Goal: Task Accomplishment & Management: Manage account settings

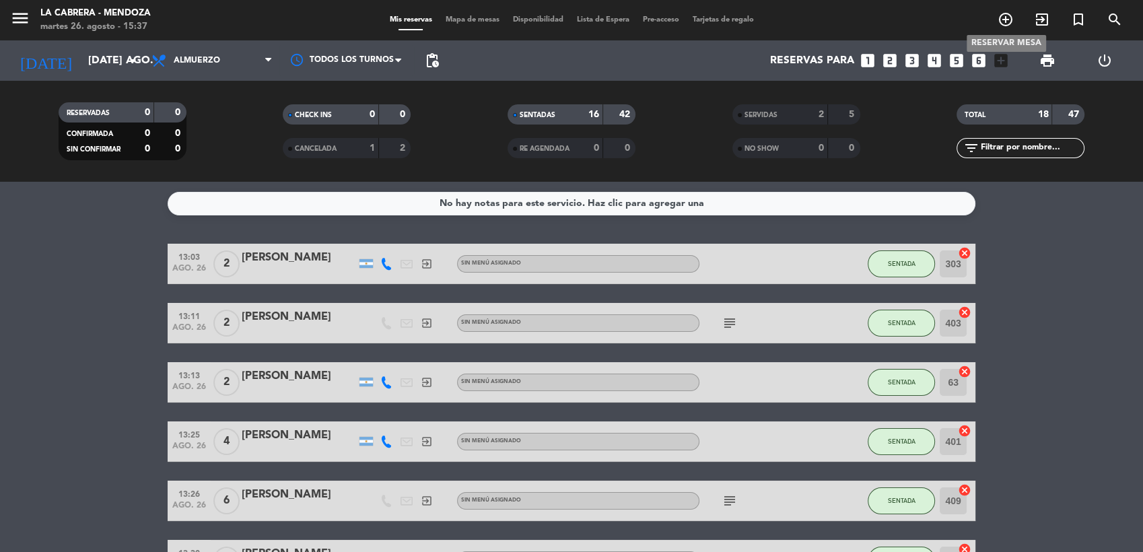
click at [1002, 14] on icon "add_circle_outline" at bounding box center [1006, 19] width 16 height 16
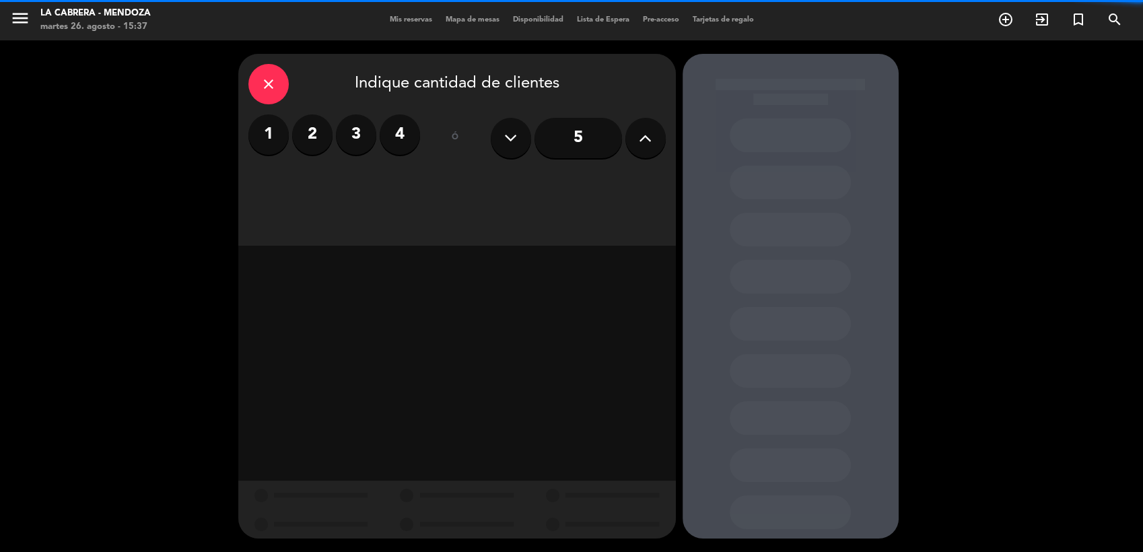
click at [259, 73] on div "close" at bounding box center [268, 84] width 40 height 40
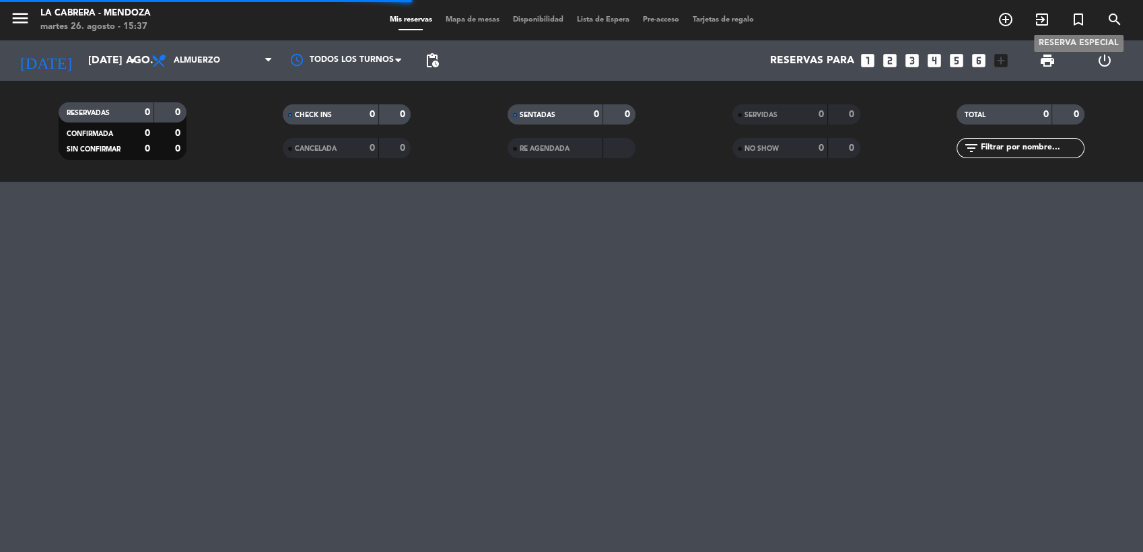
click at [1014, 12] on icon "exit_to_app" at bounding box center [1006, 19] width 16 height 16
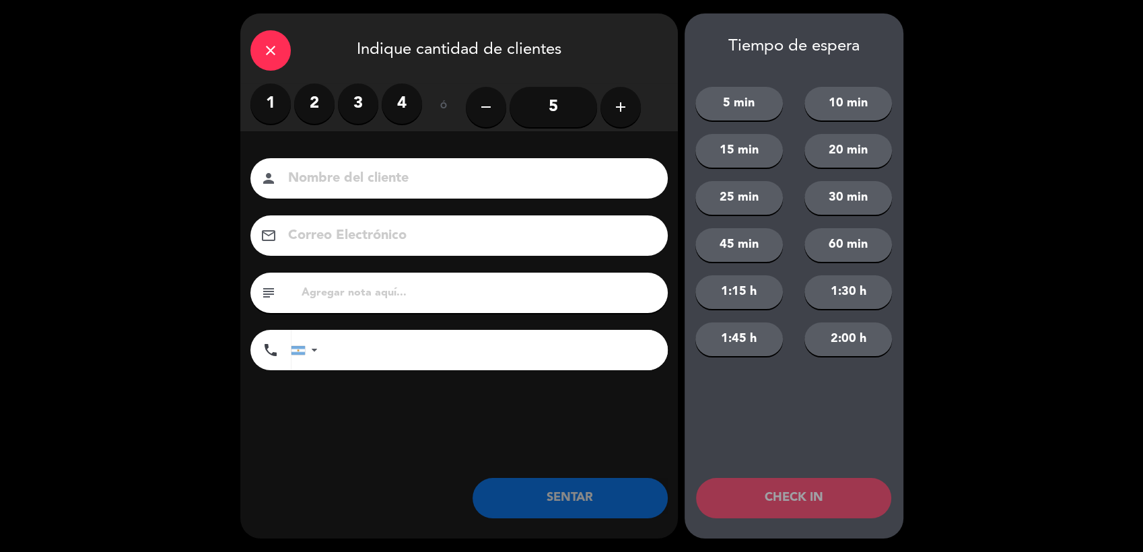
click at [260, 113] on label "1" at bounding box center [270, 103] width 40 height 40
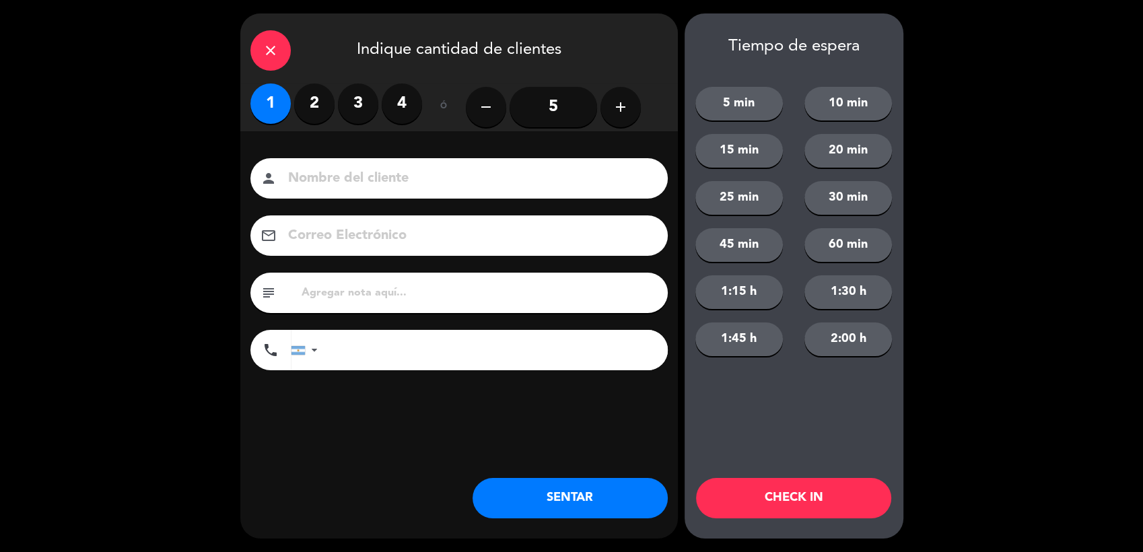
click at [636, 490] on button "SENTAR" at bounding box center [570, 498] width 195 height 40
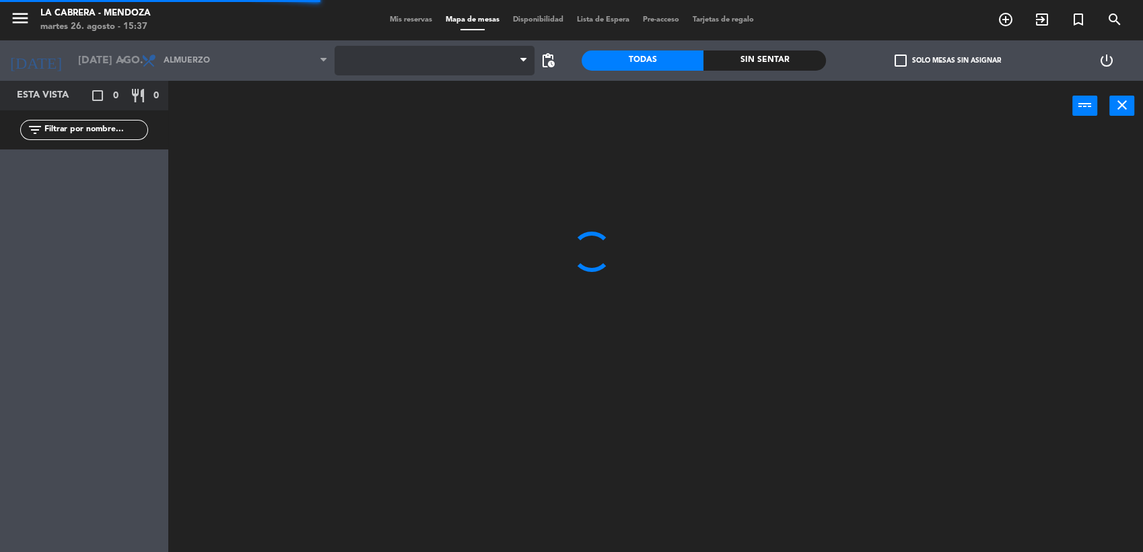
click at [388, 59] on span at bounding box center [435, 61] width 200 height 30
drag, startPoint x: 397, startPoint y: 79, endPoint x: 400, endPoint y: 67, distance: 12.4
click at [401, 62] on span "1. SALON" at bounding box center [435, 61] width 200 height 30
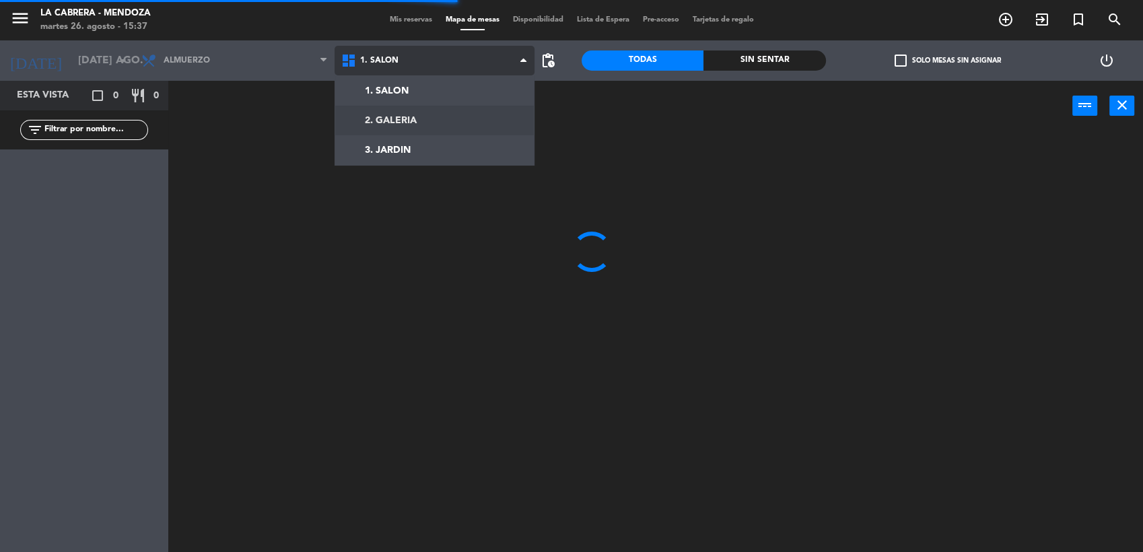
click at [394, 124] on ng-component "menu [PERSON_NAME] martes 26. agosto - 15:37 Mis reservas Mapa de mesas Disponi…" at bounding box center [571, 277] width 1143 height 554
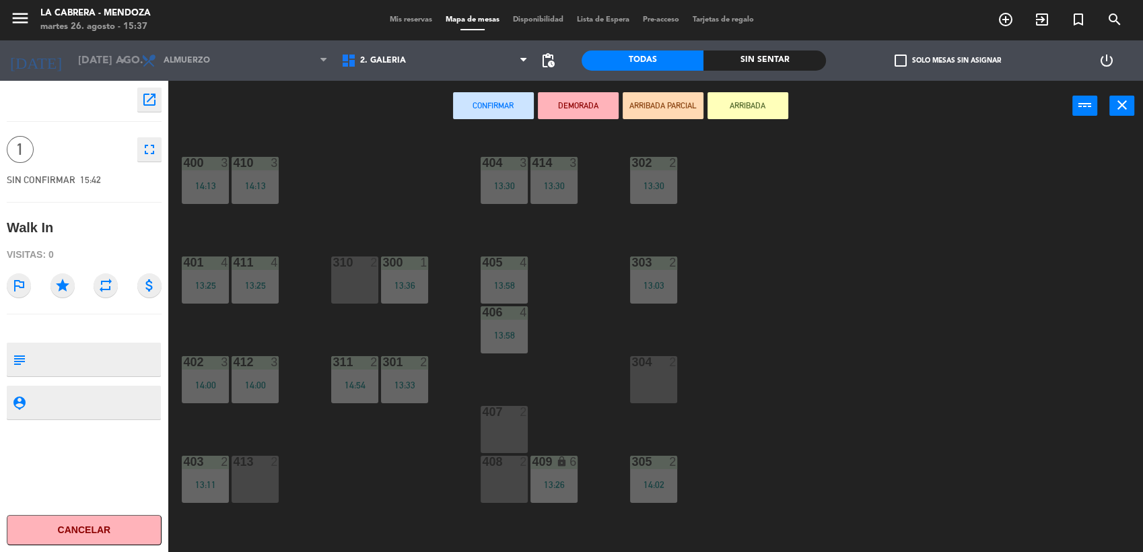
click at [660, 375] on div "304 2" at bounding box center [653, 379] width 47 height 47
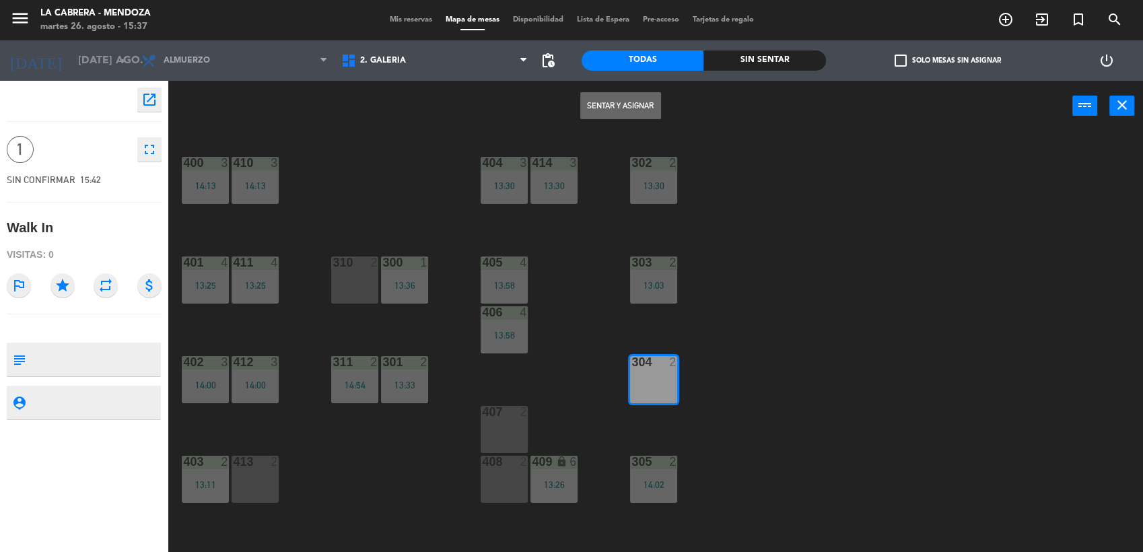
click at [630, 94] on button "Sentar y Asignar" at bounding box center [620, 105] width 81 height 27
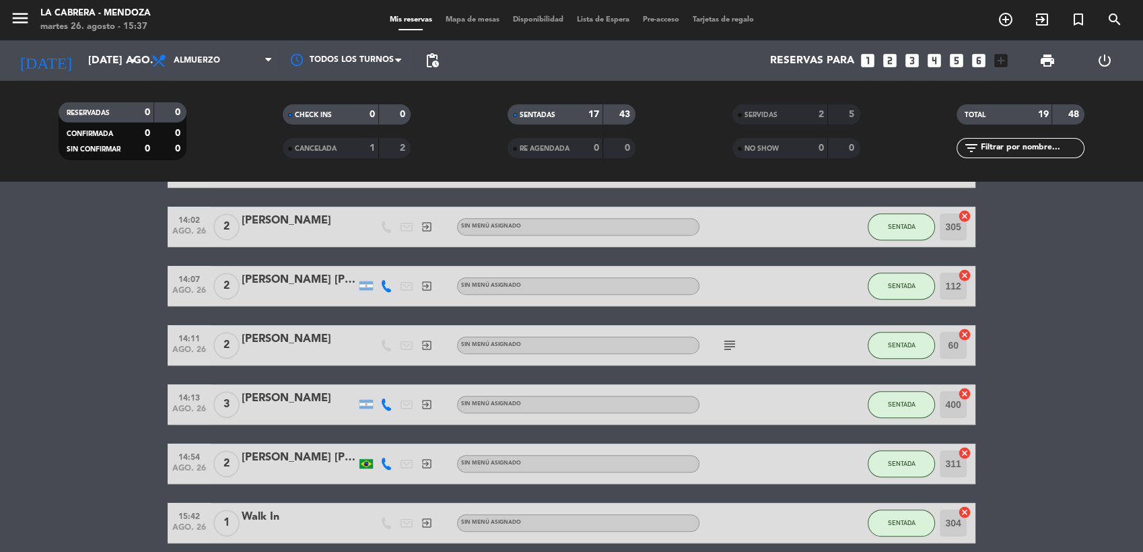
scroll to position [728, 0]
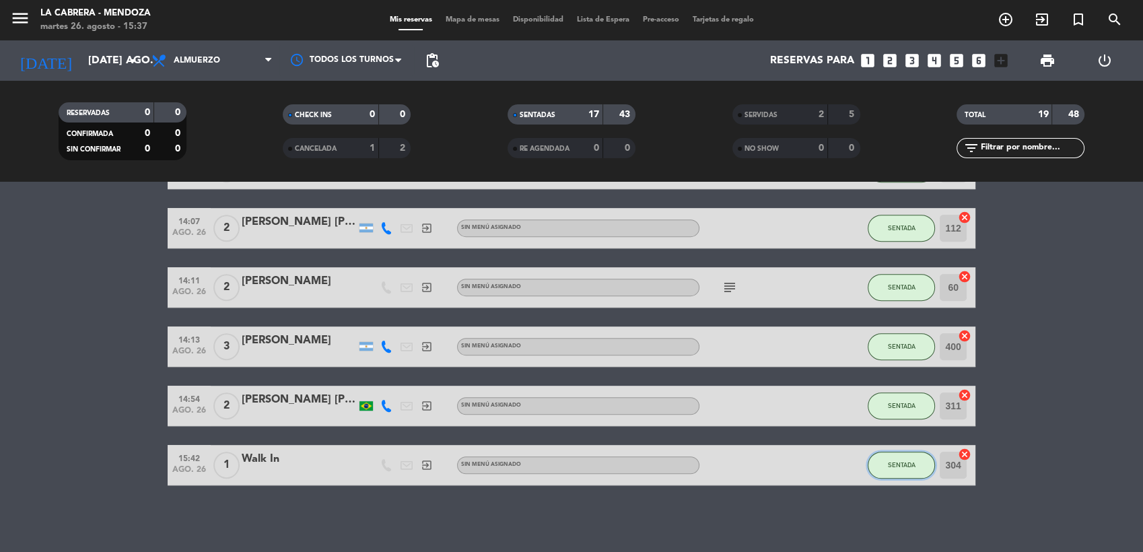
click at [906, 473] on button "SENTADA" at bounding box center [901, 465] width 67 height 27
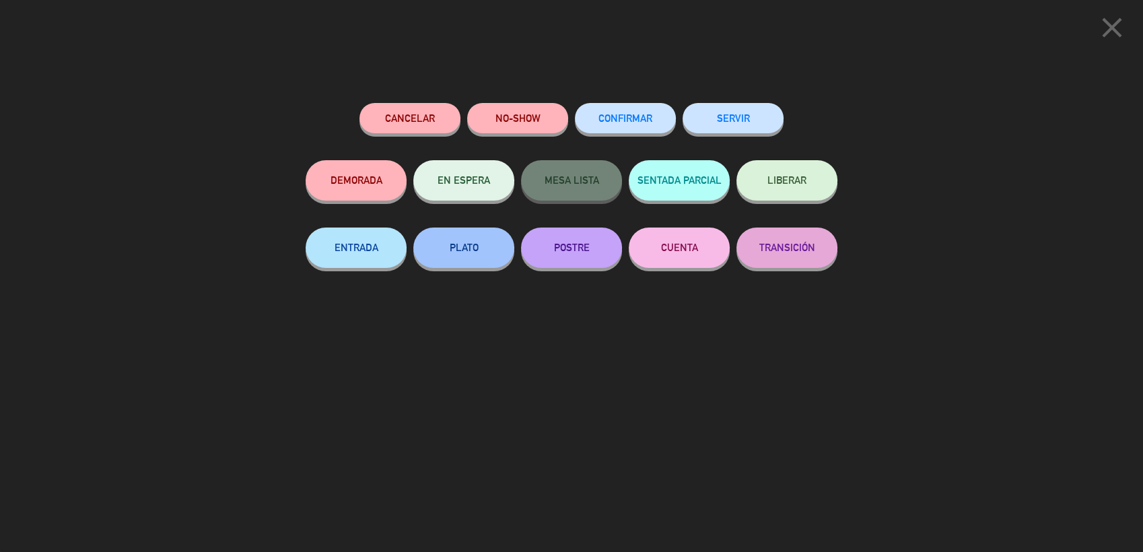
click at [739, 118] on button "SERVIR" at bounding box center [733, 118] width 101 height 30
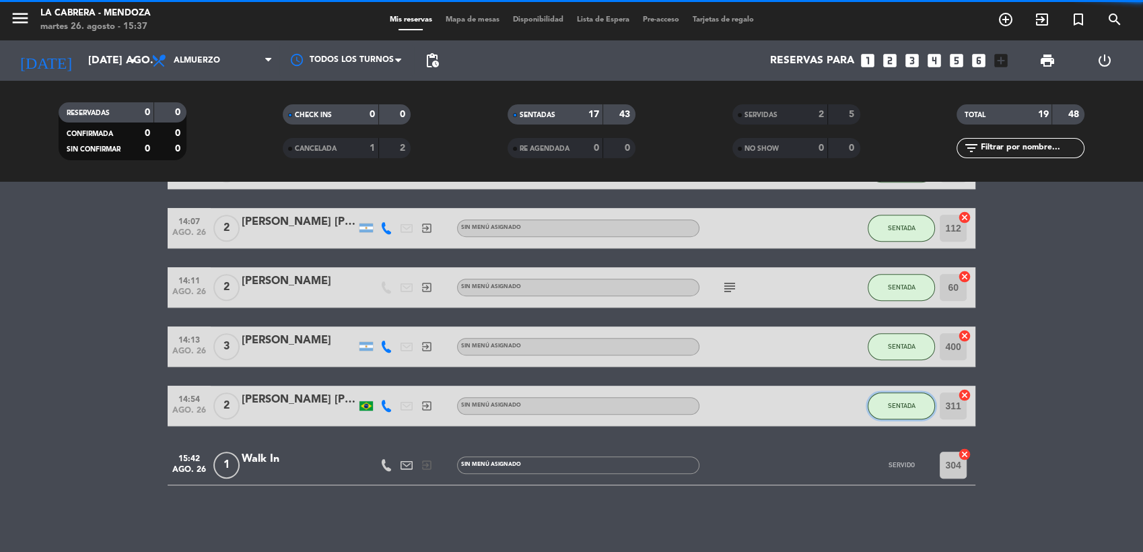
click at [888, 403] on span "SENTADA" at bounding box center [902, 405] width 28 height 7
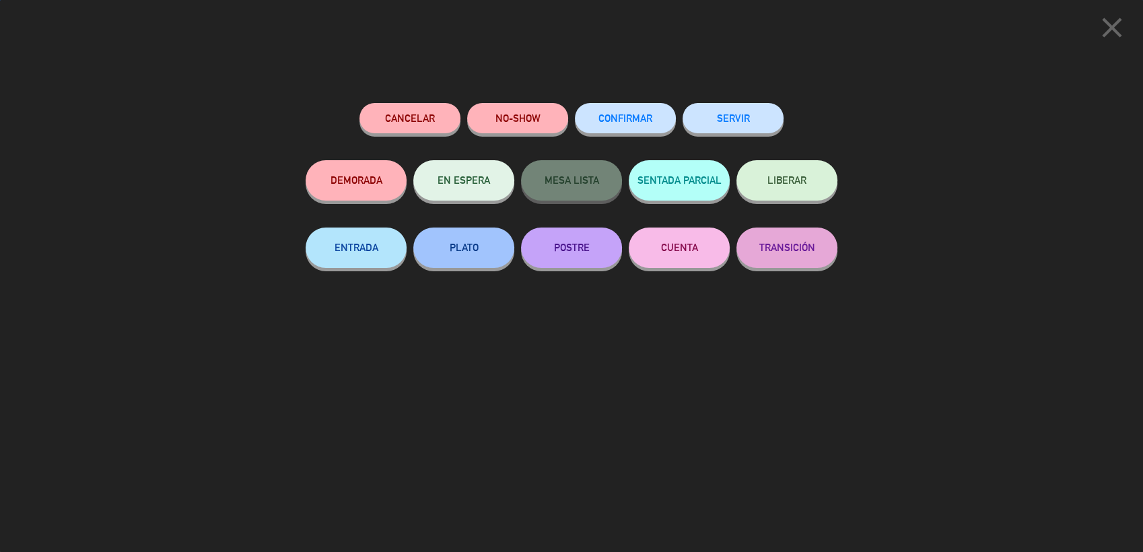
scroll to position [669, 0]
click at [725, 112] on button "SERVIR" at bounding box center [733, 118] width 101 height 30
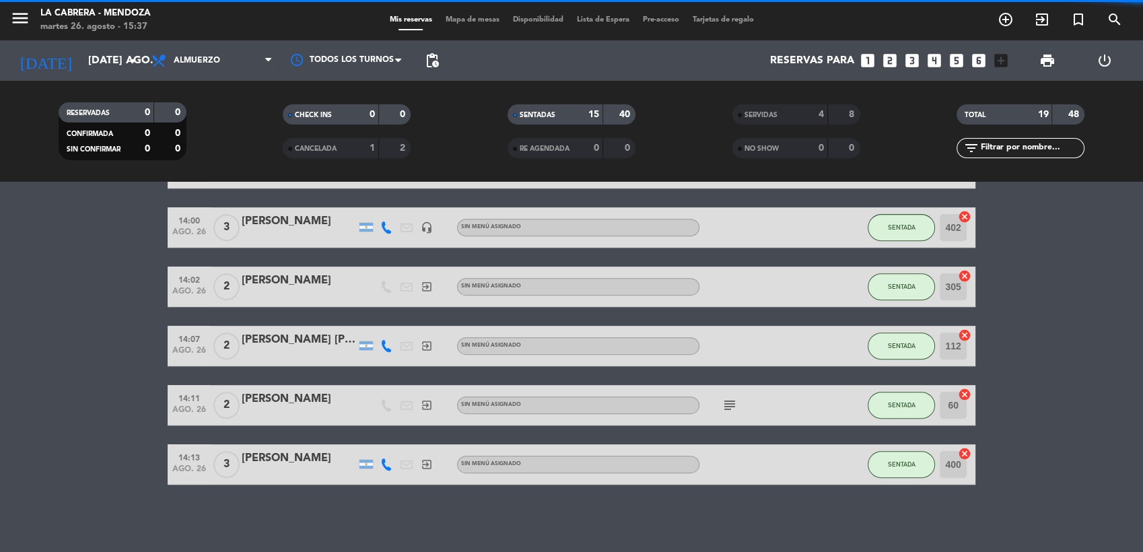
scroll to position [609, 0]
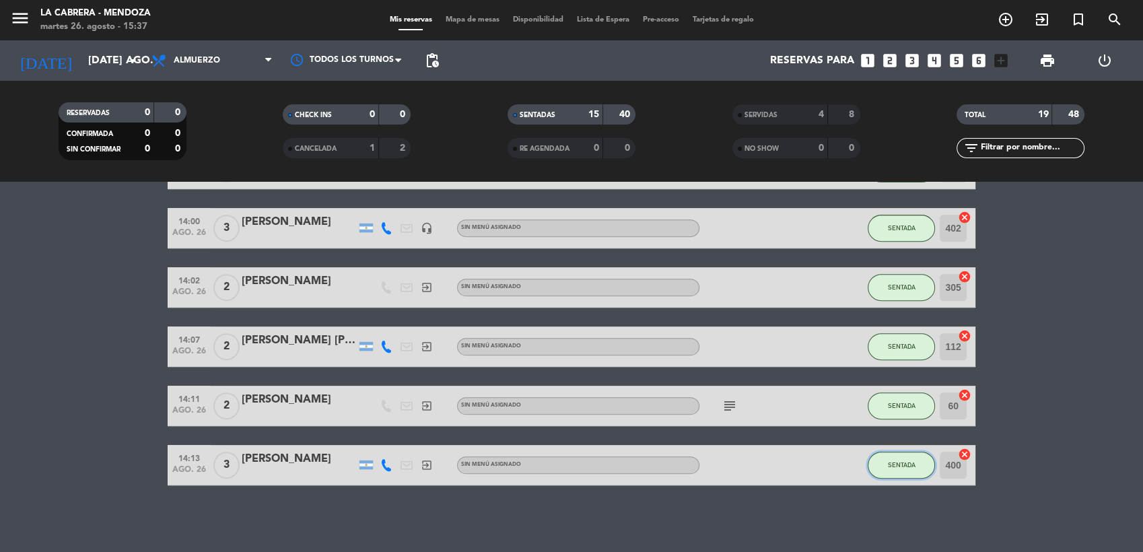
click at [926, 464] on button "SENTADA" at bounding box center [901, 465] width 67 height 27
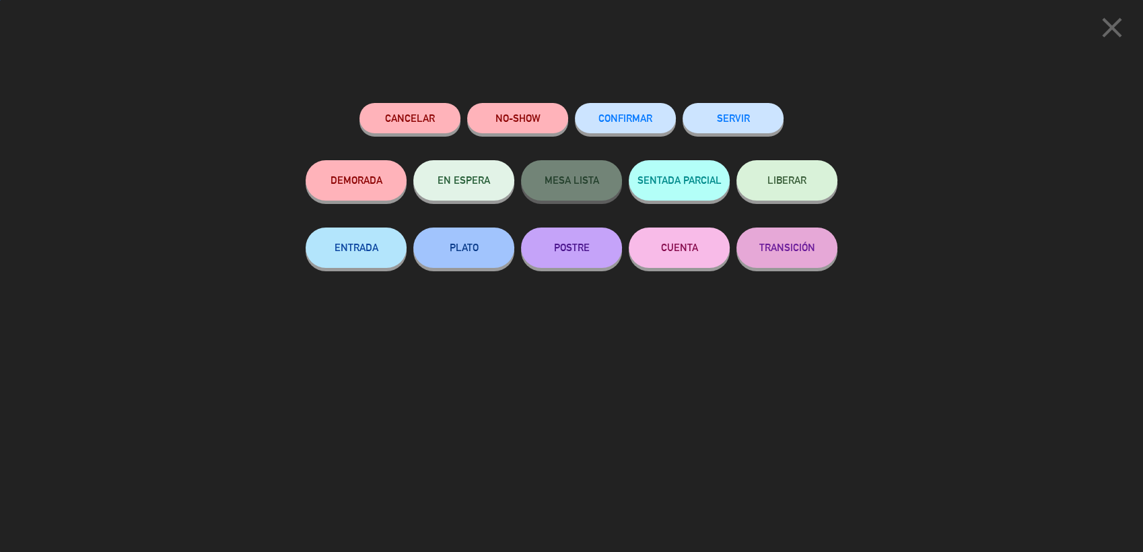
click at [705, 121] on button "SERVIR" at bounding box center [733, 118] width 101 height 30
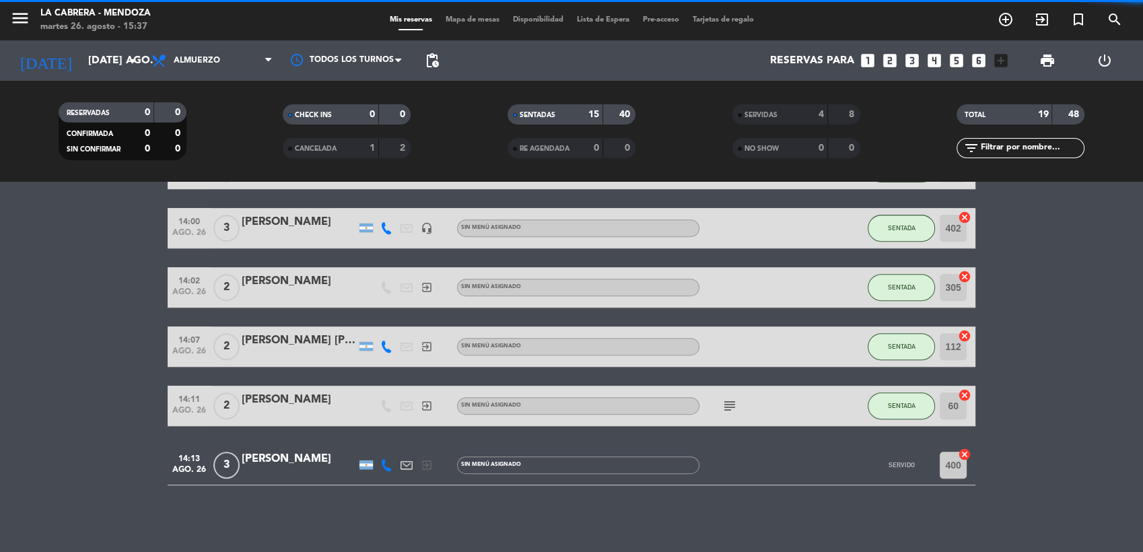
scroll to position [550, 0]
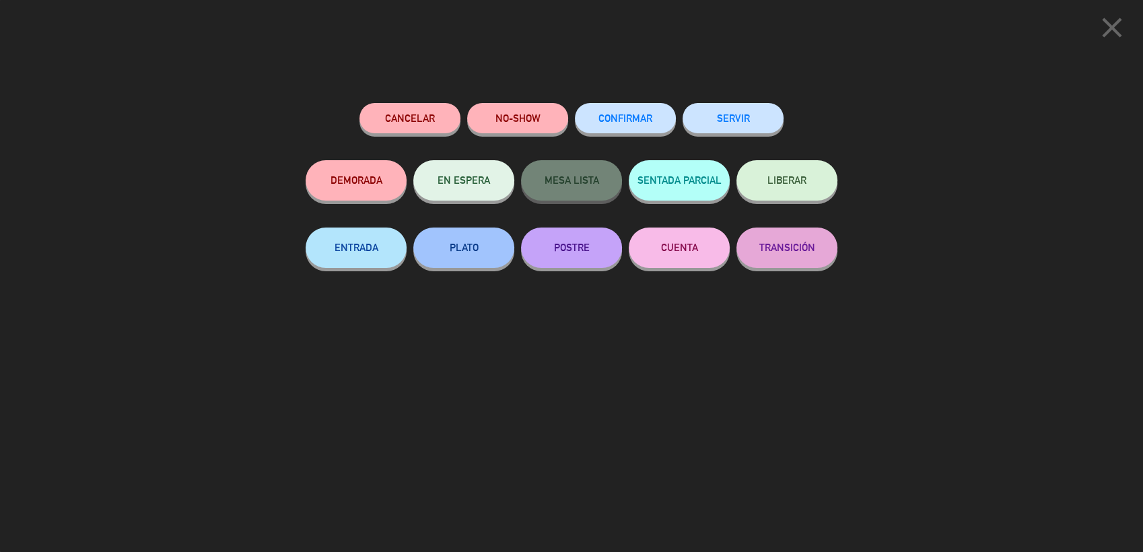
click at [749, 118] on button "SERVIR" at bounding box center [733, 118] width 101 height 30
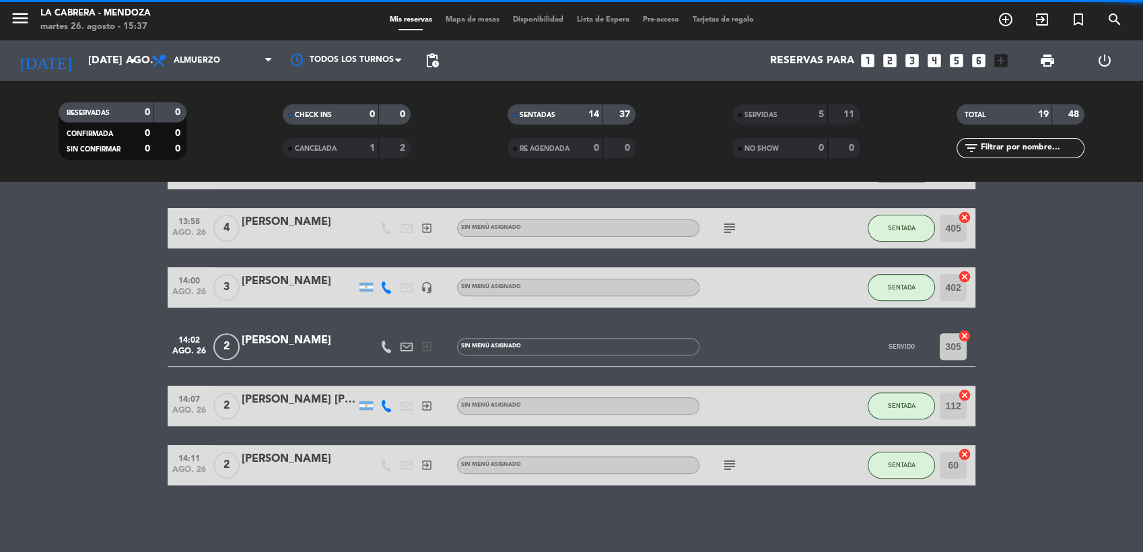
scroll to position [491, 0]
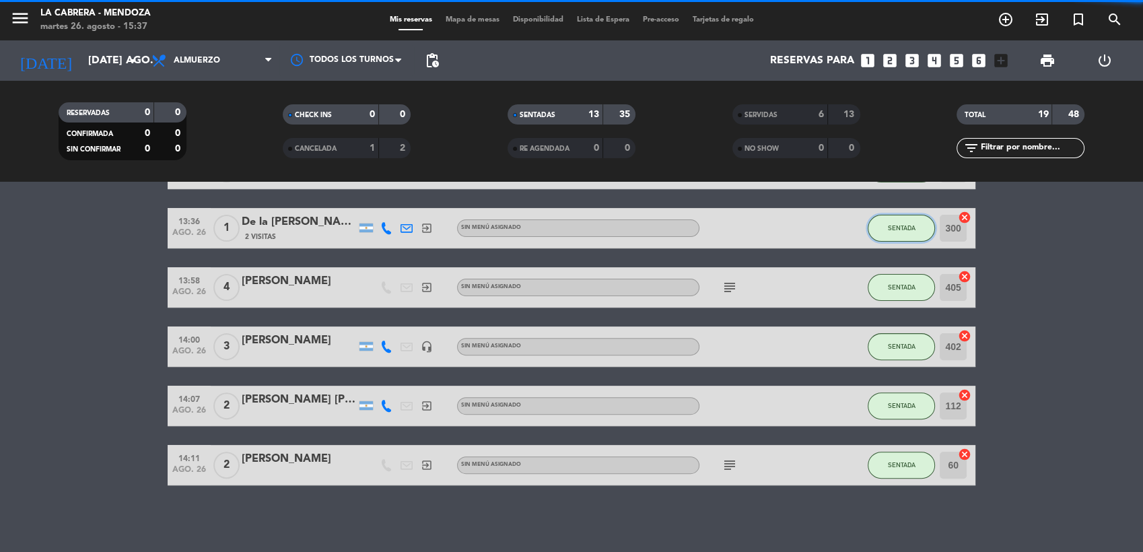
click at [921, 225] on button "SENTADA" at bounding box center [901, 228] width 67 height 27
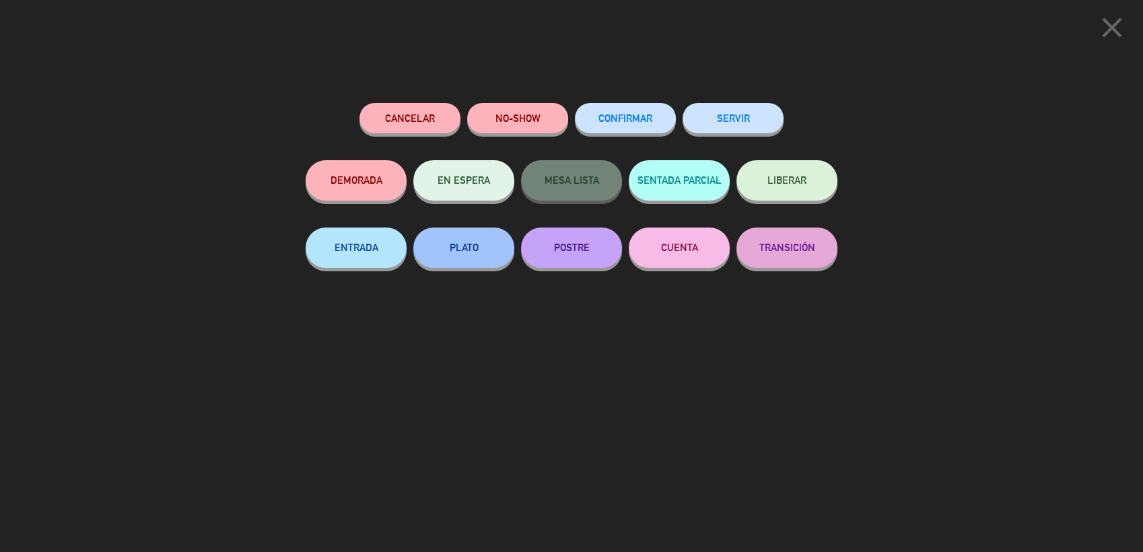
click at [735, 119] on button "SERVIR" at bounding box center [733, 118] width 101 height 30
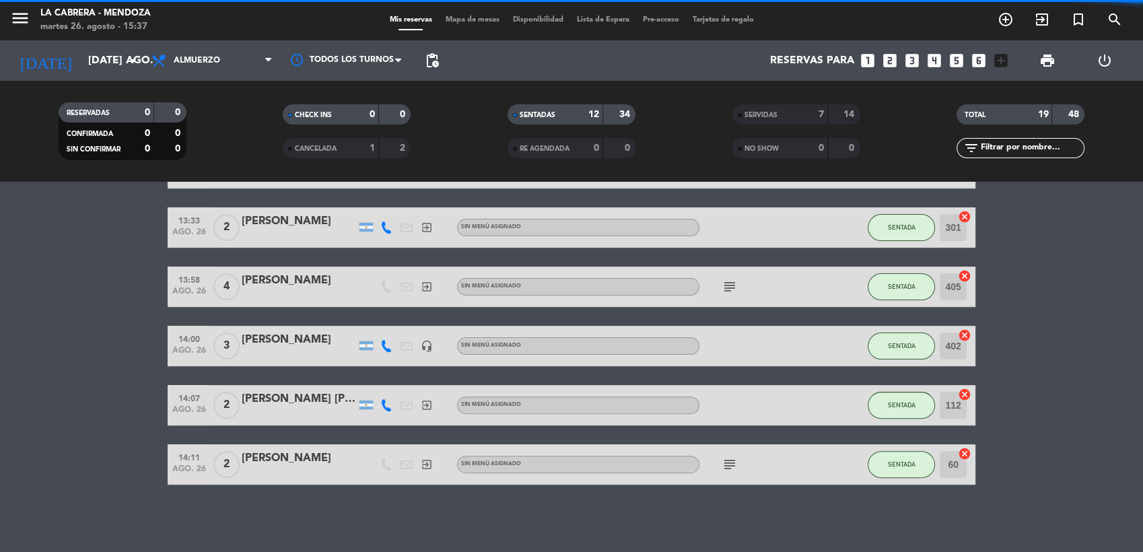
scroll to position [432, 0]
click at [908, 281] on button "SENTADA" at bounding box center [901, 287] width 67 height 27
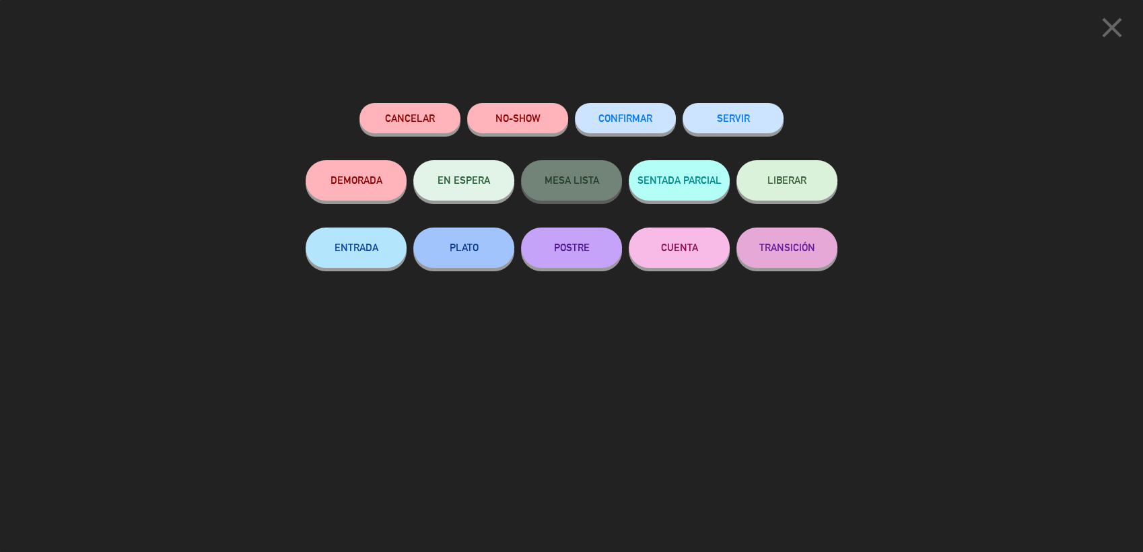
click at [735, 113] on button "SERVIR" at bounding box center [733, 118] width 101 height 30
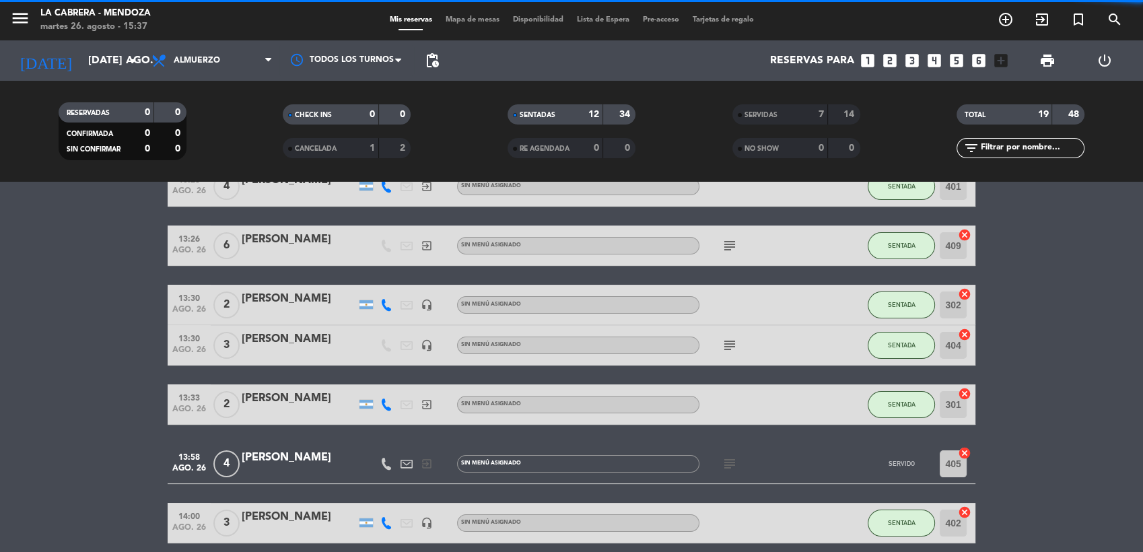
scroll to position [0, 0]
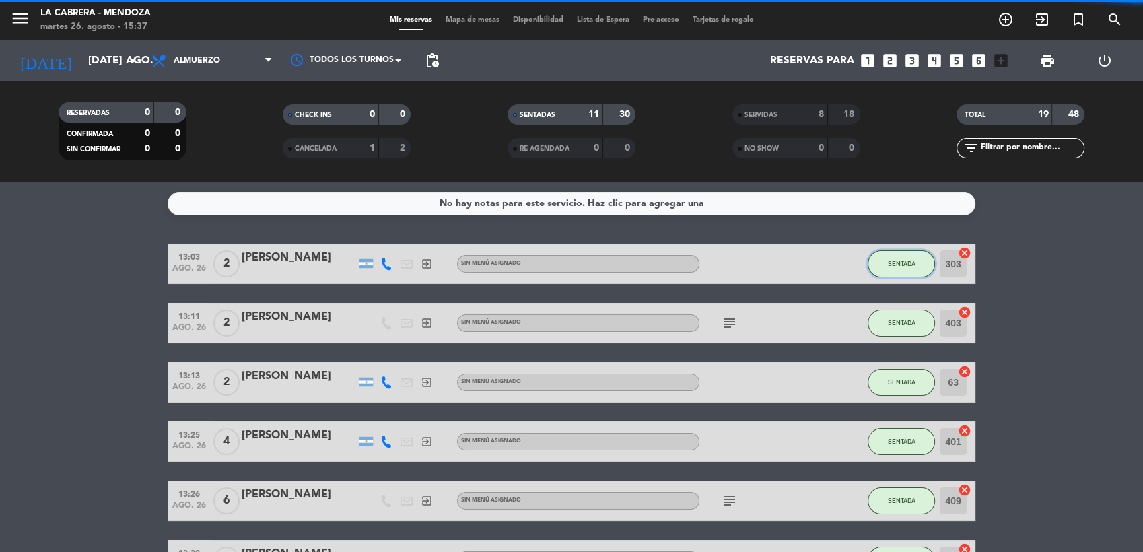
click at [902, 267] on span "SENTADA" at bounding box center [902, 263] width 28 height 7
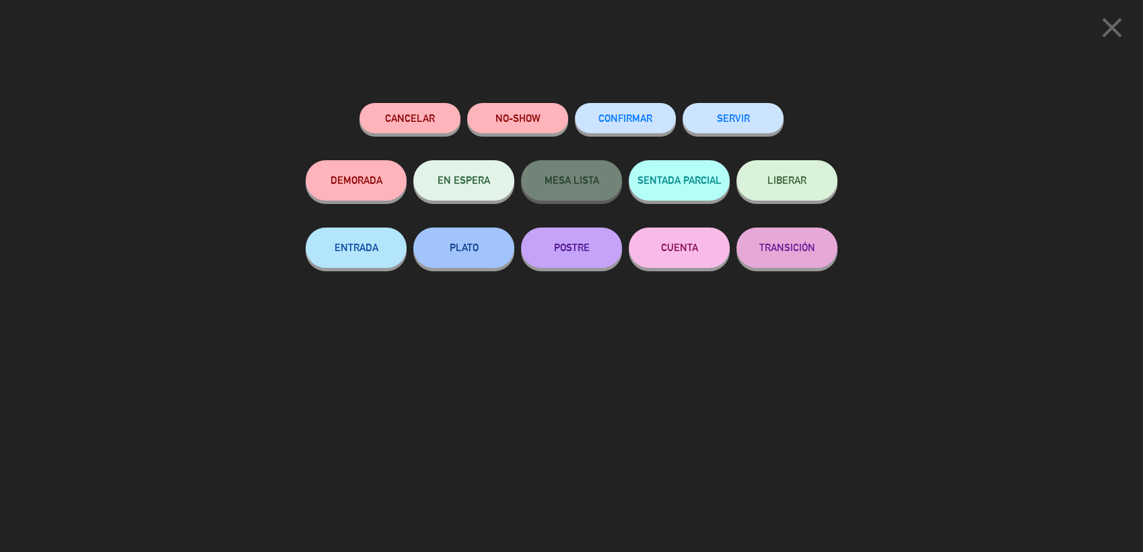
click at [722, 127] on button "SERVIR" at bounding box center [733, 118] width 101 height 30
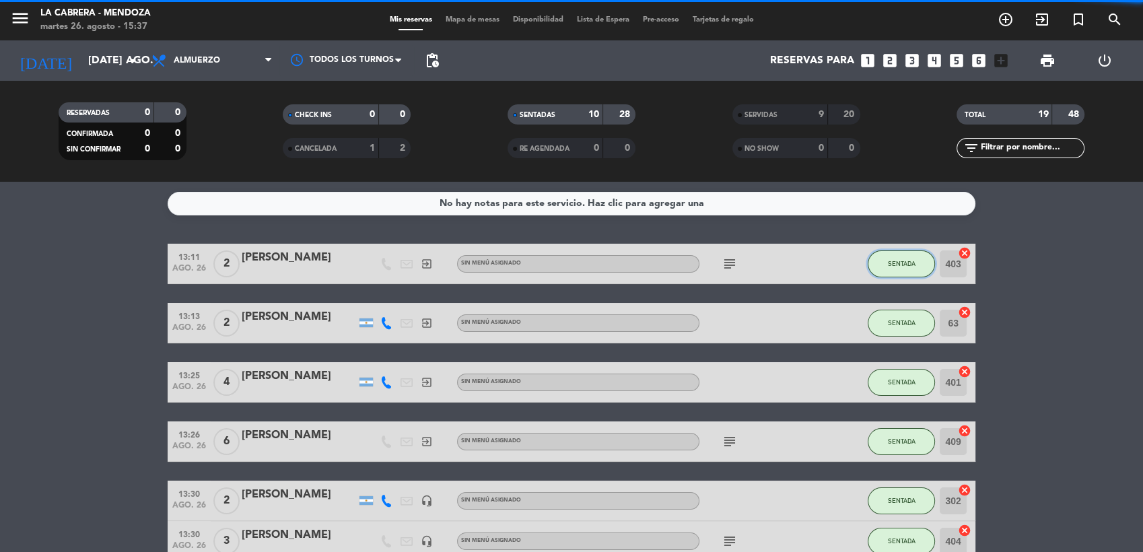
click at [908, 257] on button "SENTADA" at bounding box center [901, 263] width 67 height 27
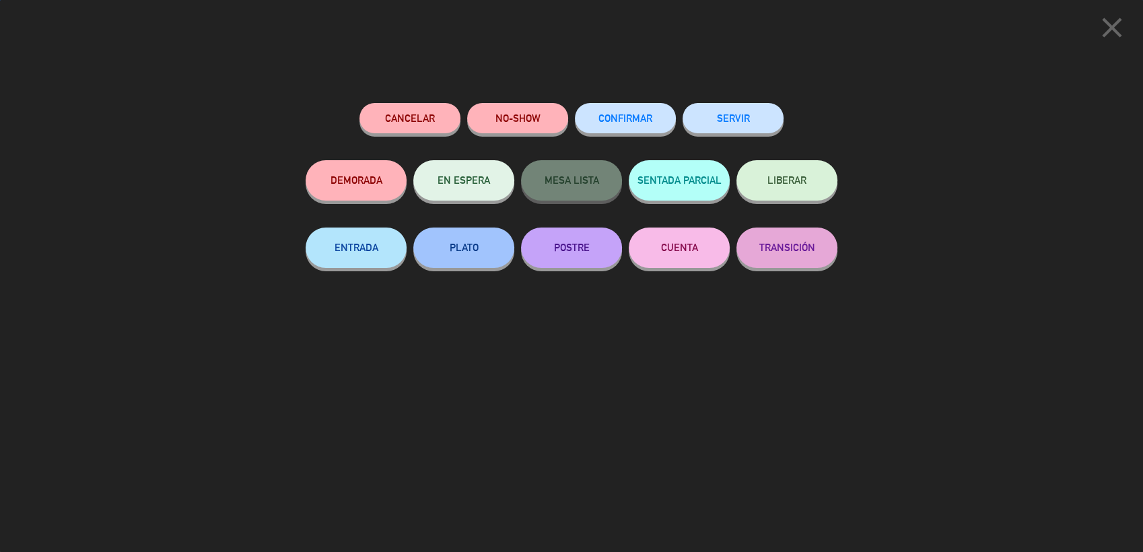
drag, startPoint x: 741, startPoint y: 121, endPoint x: 740, endPoint y: 137, distance: 15.5
click at [741, 121] on button "SERVIR" at bounding box center [733, 118] width 101 height 30
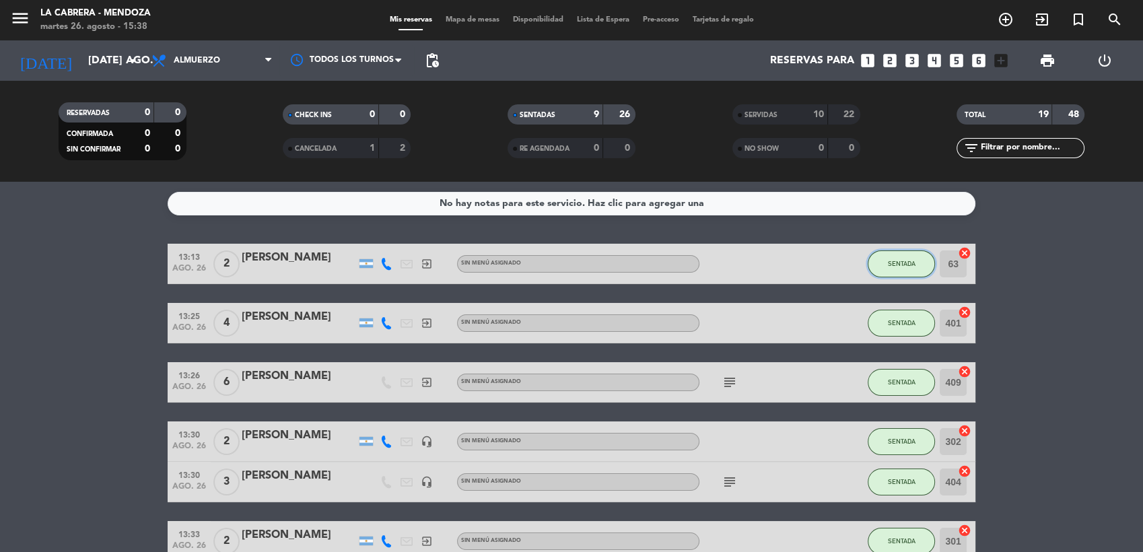
click at [912, 255] on button "SENTADA" at bounding box center [901, 263] width 67 height 27
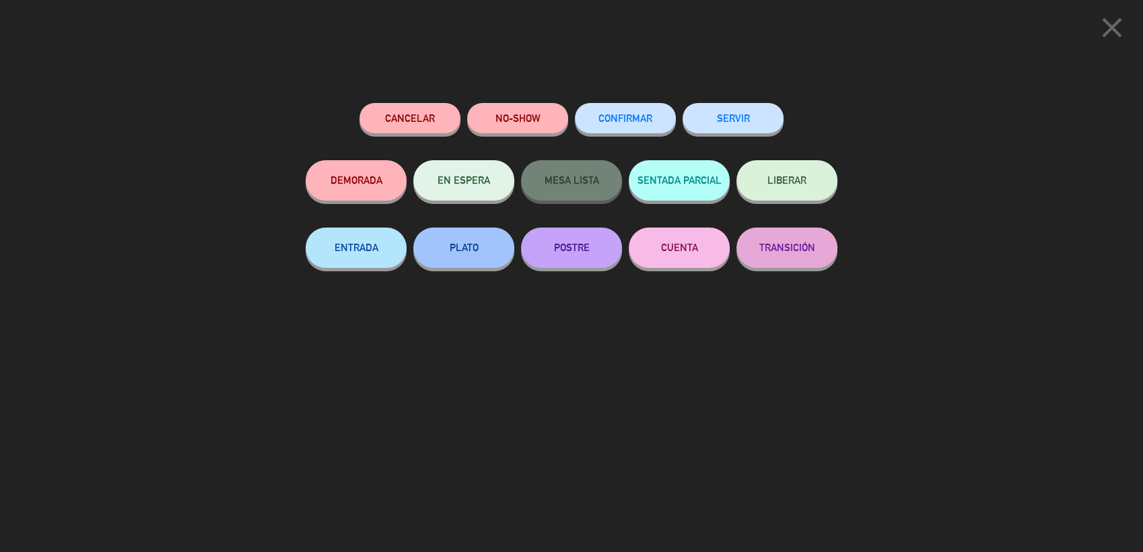
click at [754, 114] on button "SERVIR" at bounding box center [733, 118] width 101 height 30
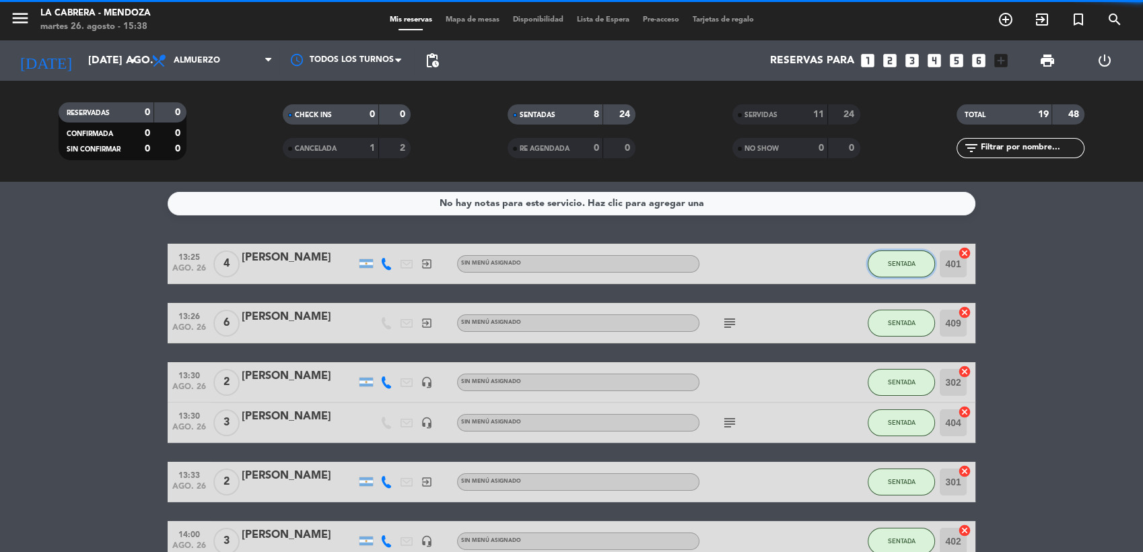
click at [903, 261] on span "SENTADA" at bounding box center [902, 263] width 28 height 7
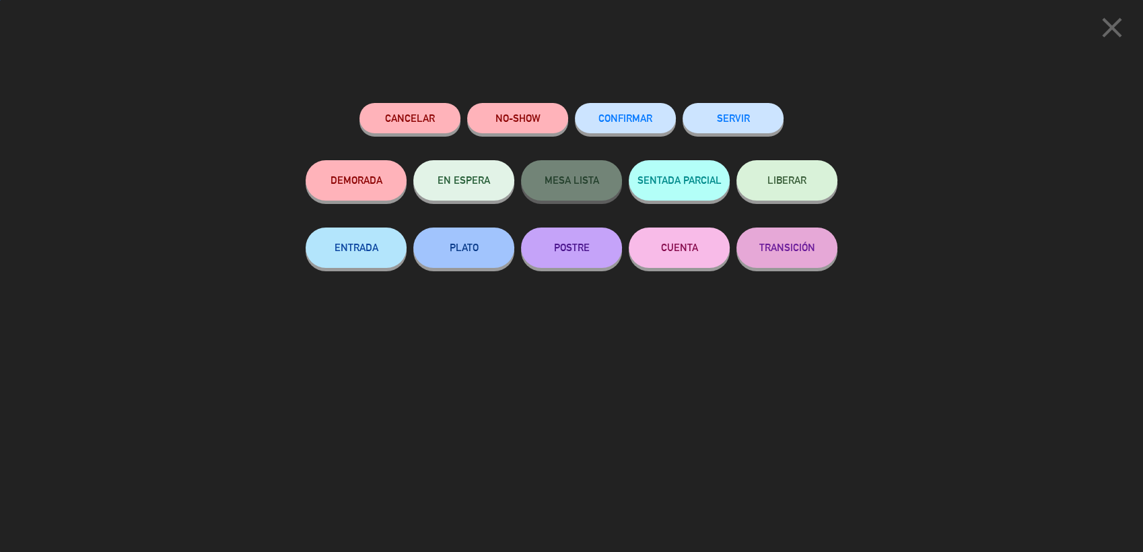
click at [719, 114] on button "SERVIR" at bounding box center [733, 118] width 101 height 30
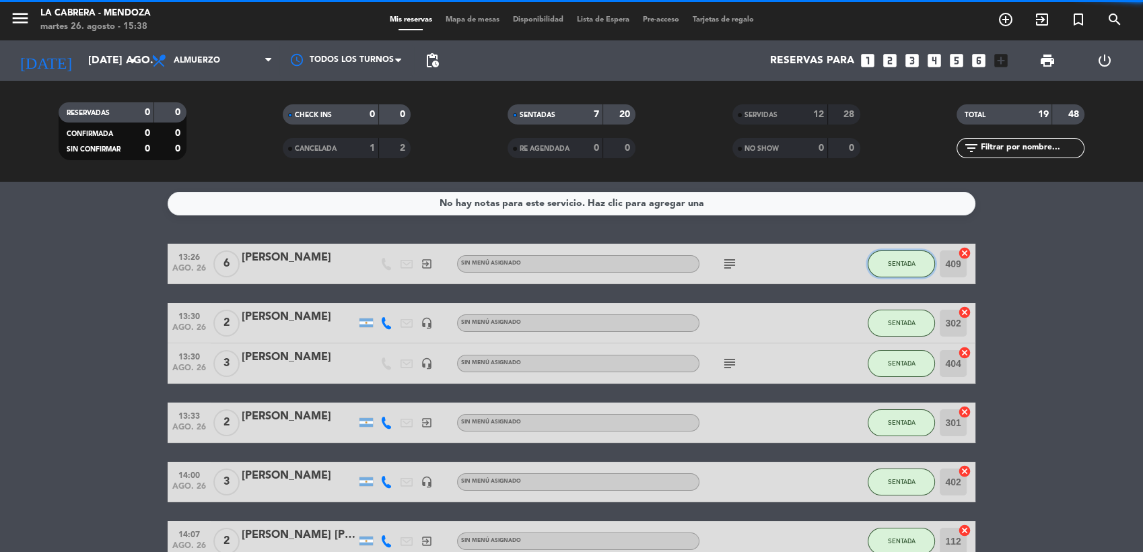
click at [895, 266] on span "SENTADA" at bounding box center [902, 263] width 28 height 7
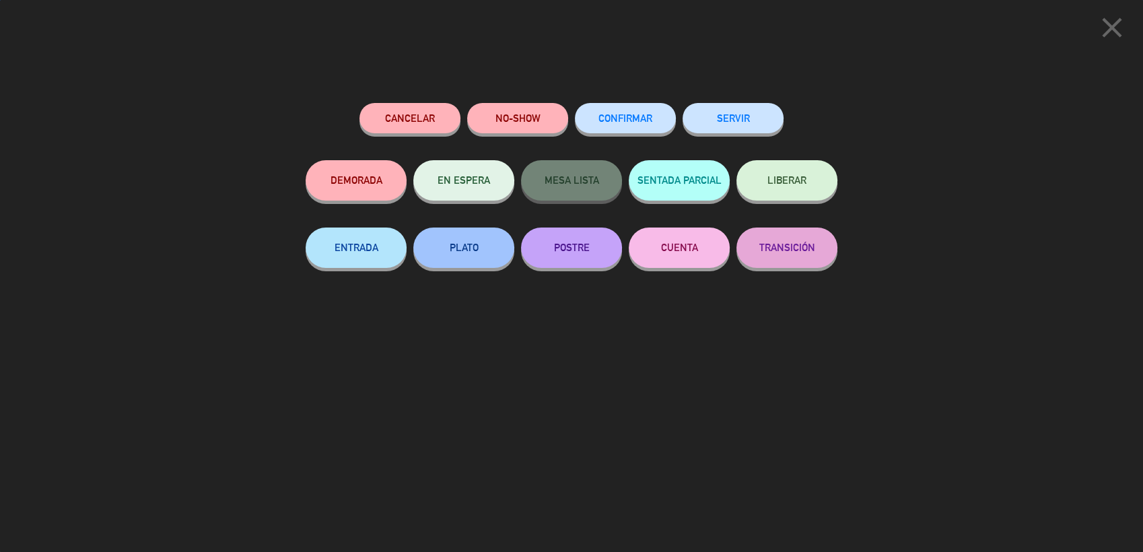
click at [742, 121] on button "SERVIR" at bounding box center [733, 118] width 101 height 30
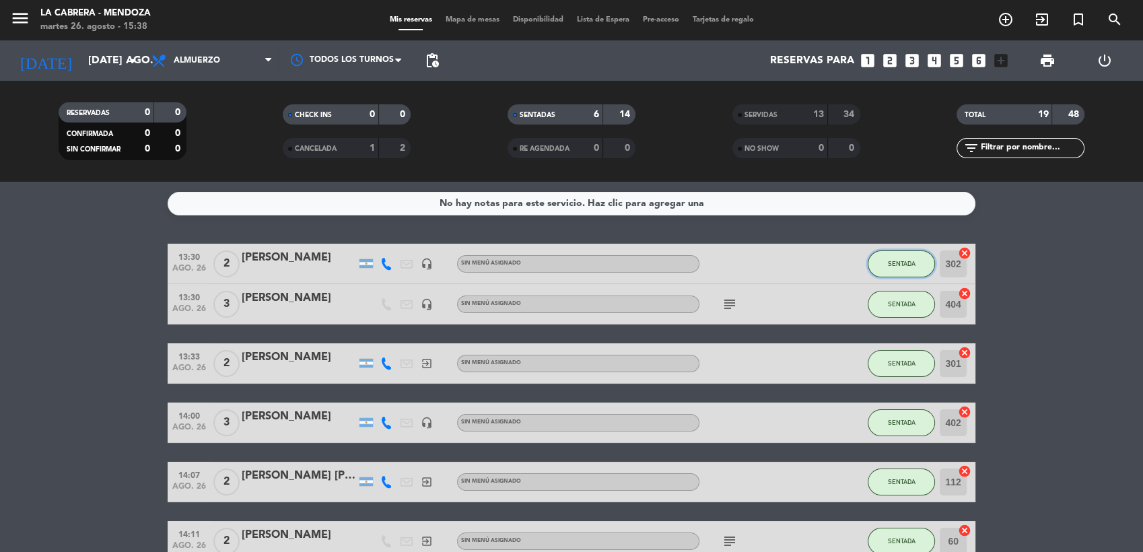
click at [894, 255] on button "SENTADA" at bounding box center [901, 263] width 67 height 27
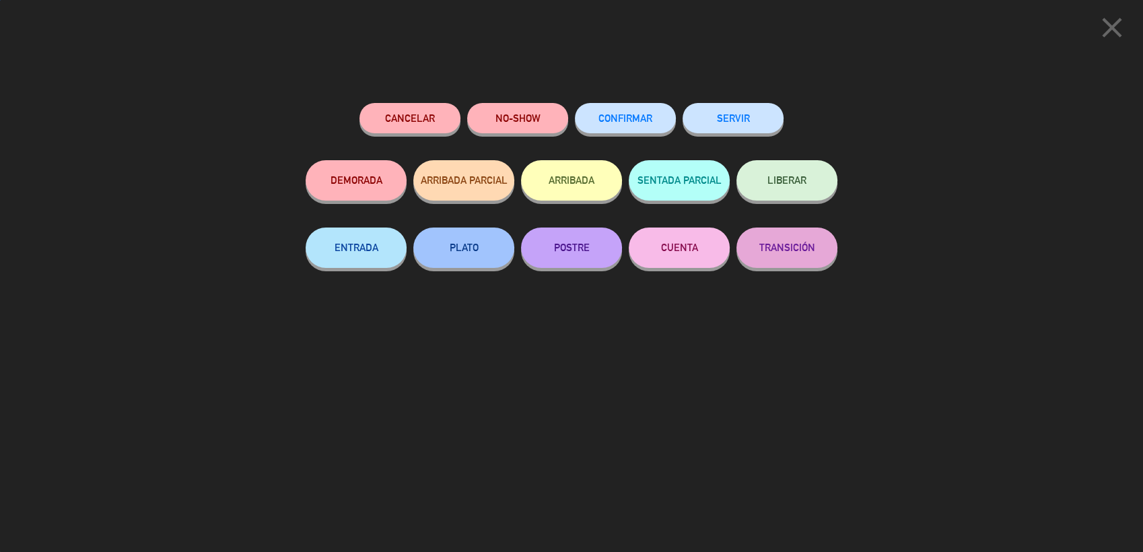
click at [736, 109] on button "SERVIR" at bounding box center [733, 118] width 101 height 30
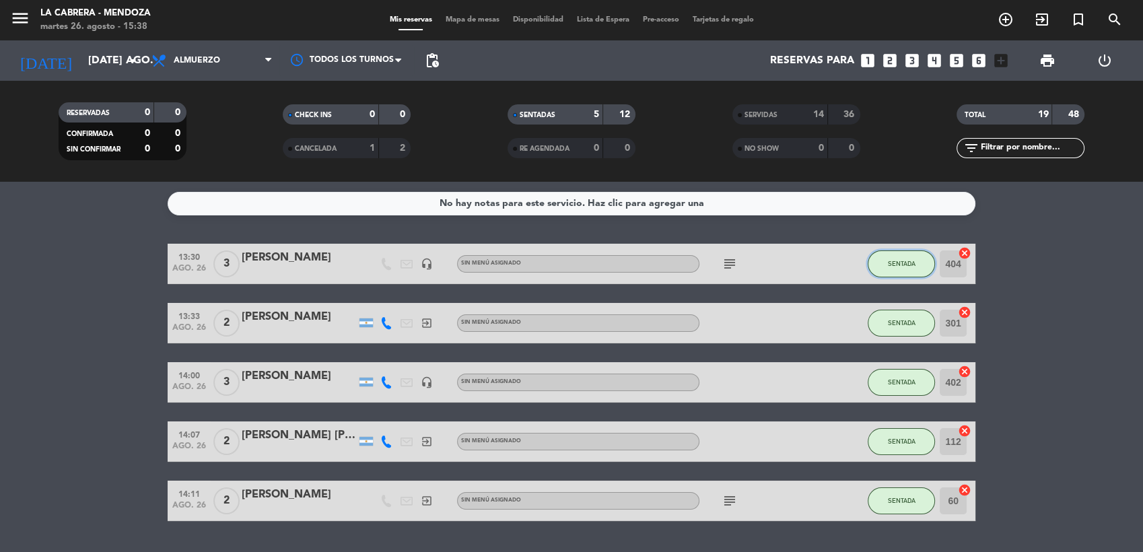
click at [884, 267] on button "SENTADA" at bounding box center [901, 263] width 67 height 27
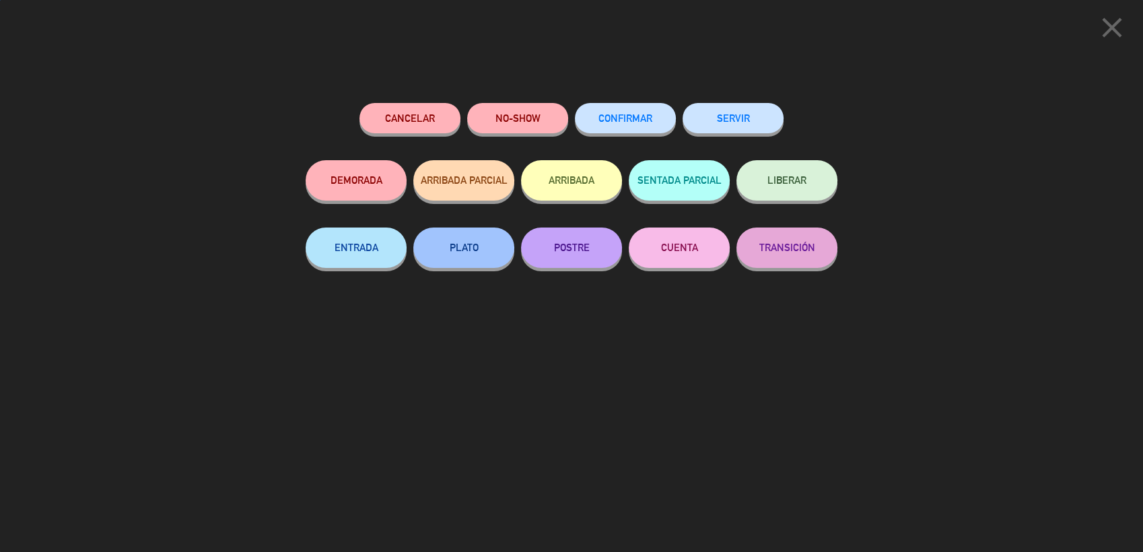
click at [739, 116] on button "SERVIR" at bounding box center [733, 118] width 101 height 30
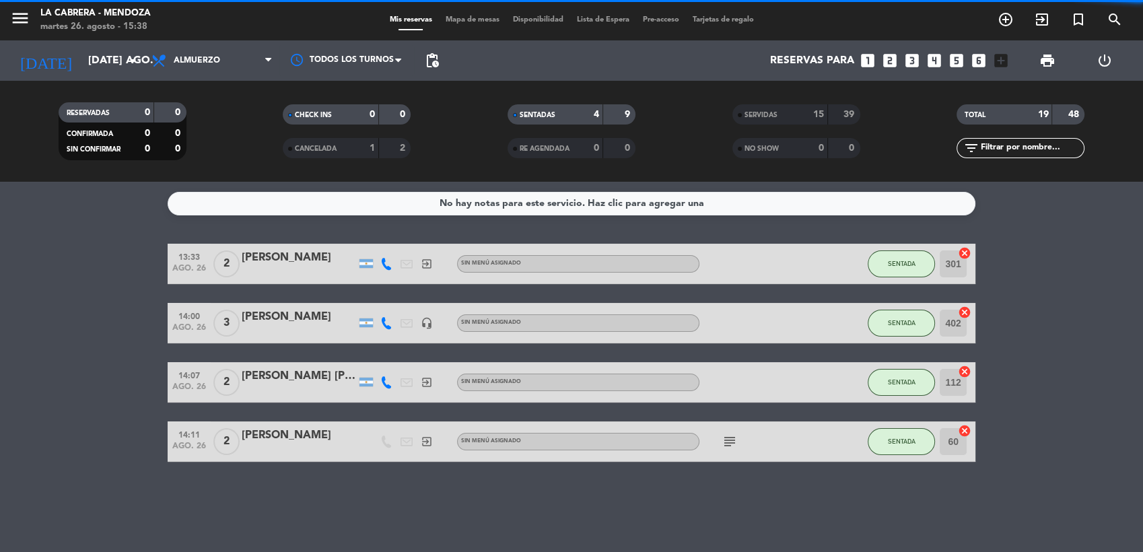
click at [889, 244] on div "SENTADA" at bounding box center [901, 264] width 67 height 40
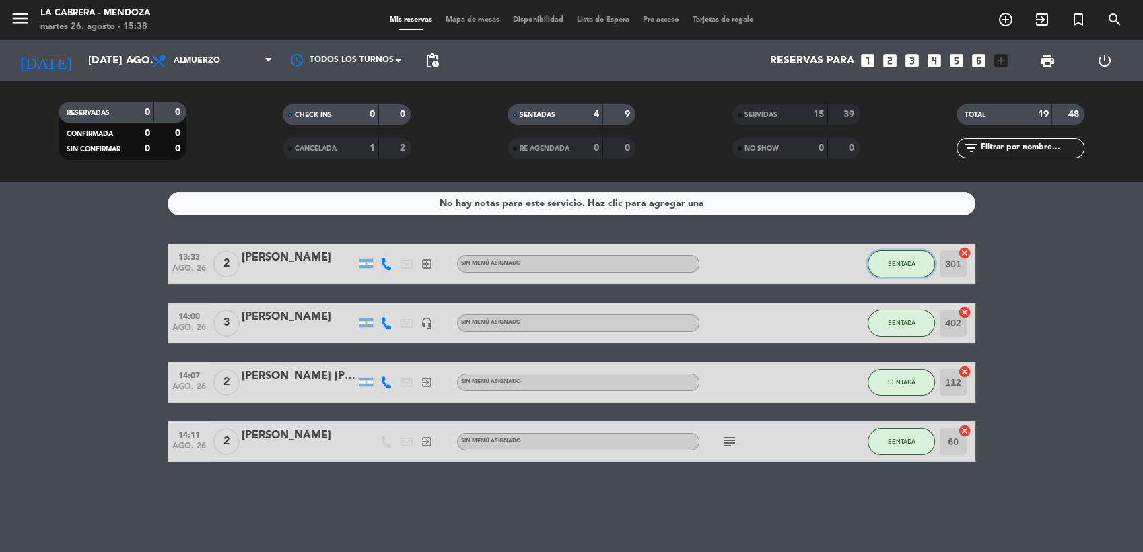
click at [900, 252] on button "SENTADA" at bounding box center [901, 263] width 67 height 27
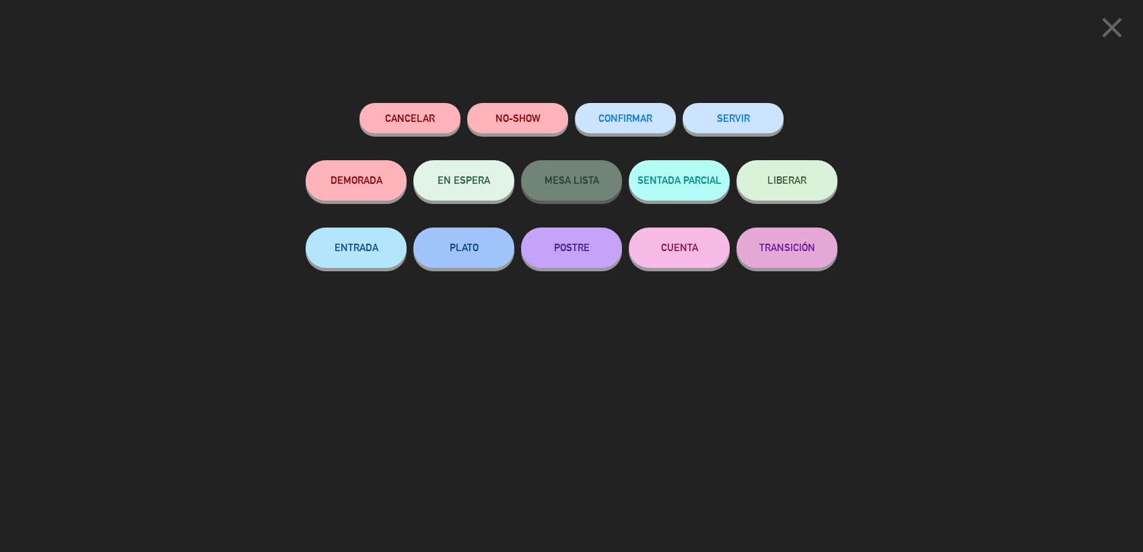
click at [749, 109] on button "SERVIR" at bounding box center [733, 118] width 101 height 30
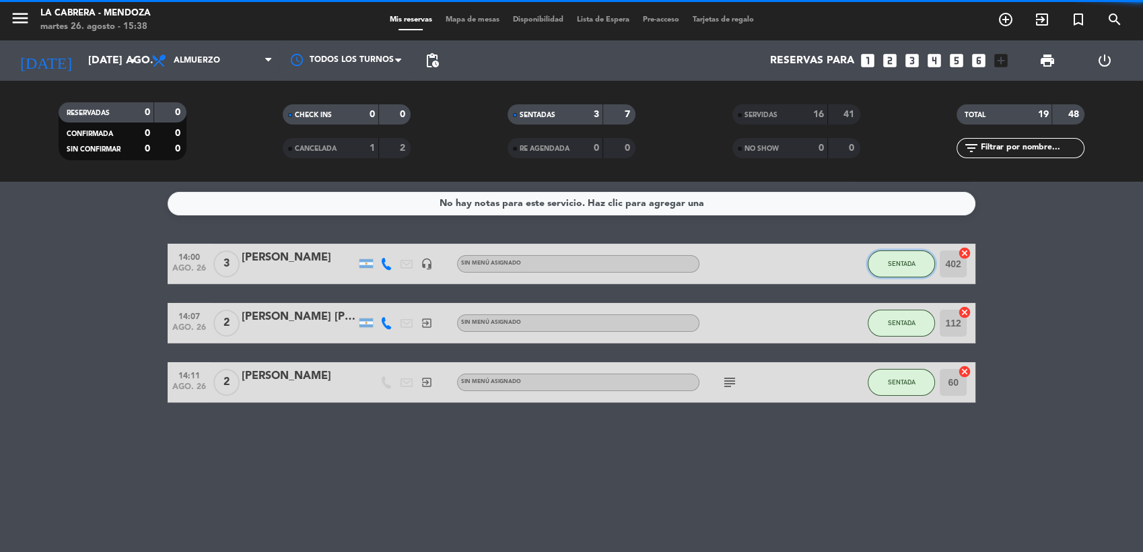
click at [892, 258] on button "SENTADA" at bounding box center [901, 263] width 67 height 27
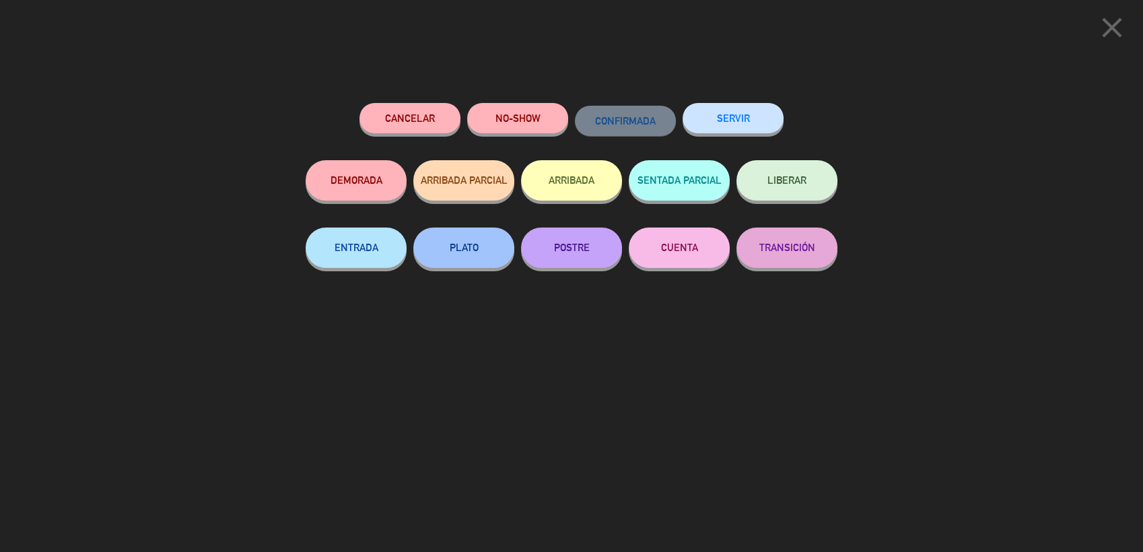
click at [745, 114] on button "SERVIR" at bounding box center [733, 118] width 101 height 30
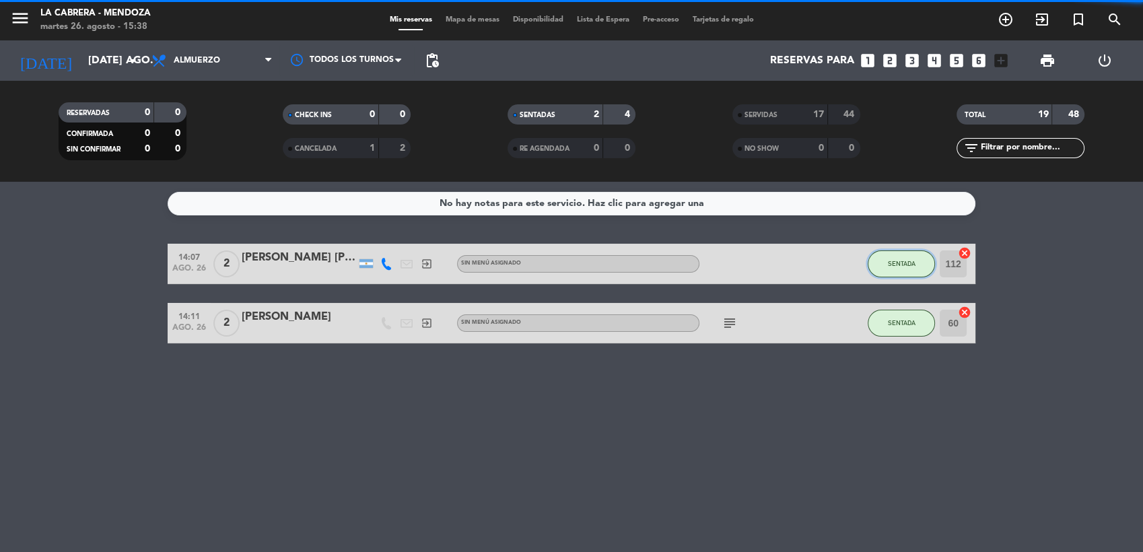
click at [891, 261] on span "SENTADA" at bounding box center [902, 263] width 28 height 7
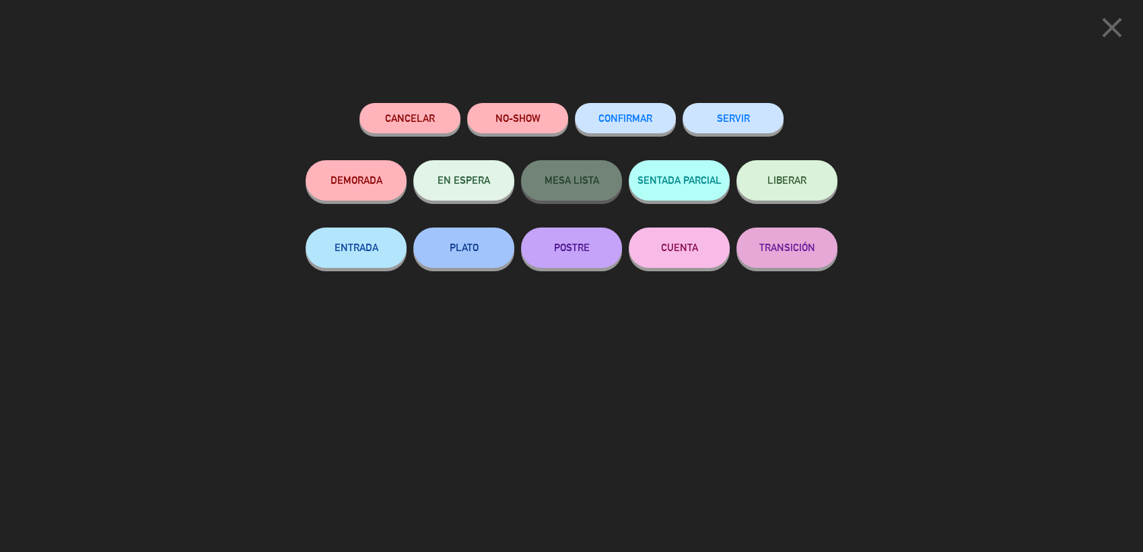
click at [749, 128] on button "SERVIR" at bounding box center [733, 118] width 101 height 30
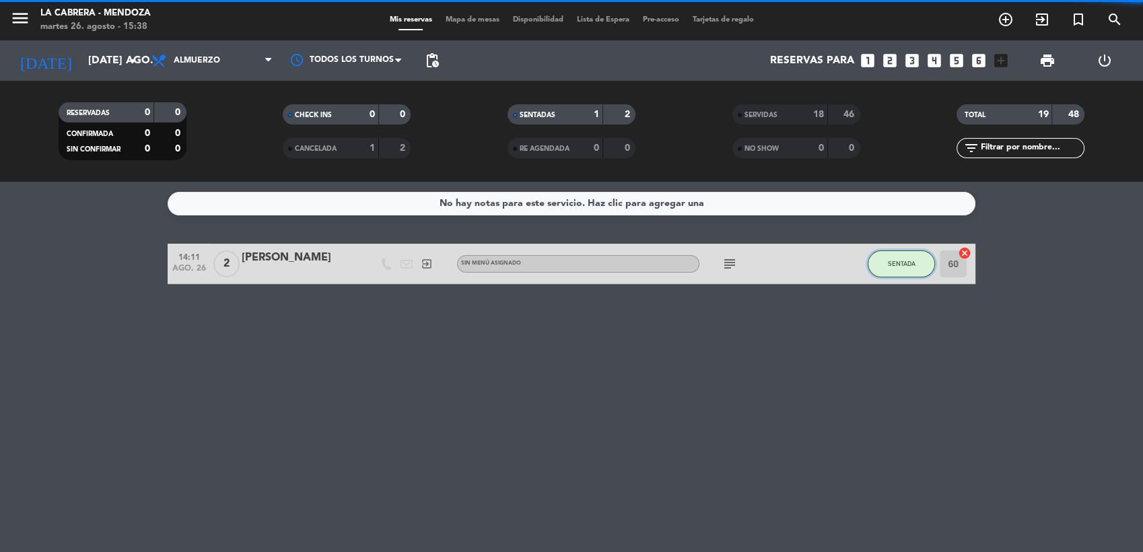
click at [906, 258] on button "SENTADA" at bounding box center [901, 263] width 67 height 27
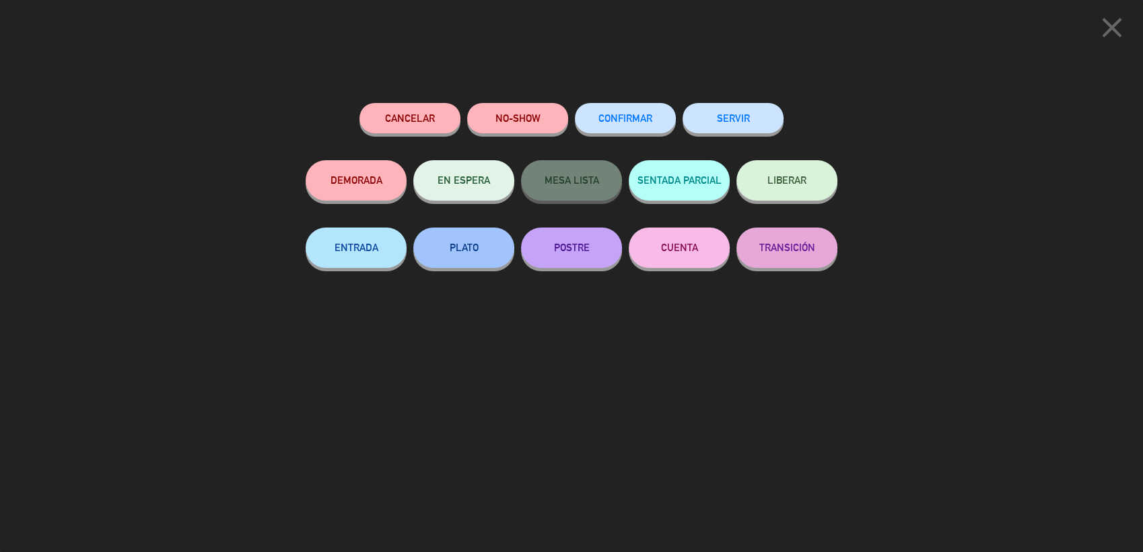
click at [727, 124] on button "SERVIR" at bounding box center [733, 118] width 101 height 30
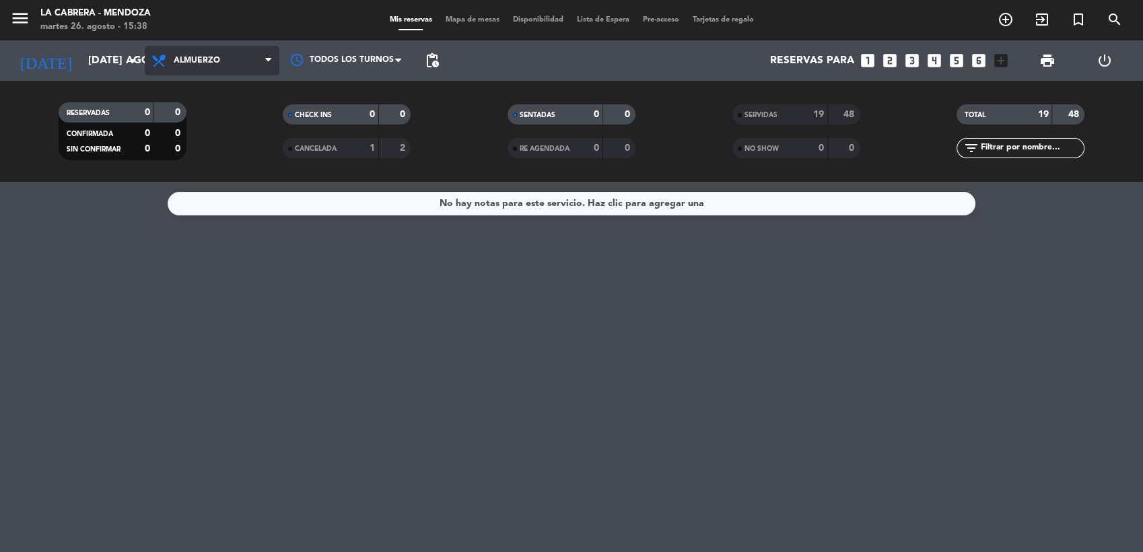
click at [205, 56] on span "Almuerzo" at bounding box center [197, 60] width 46 height 9
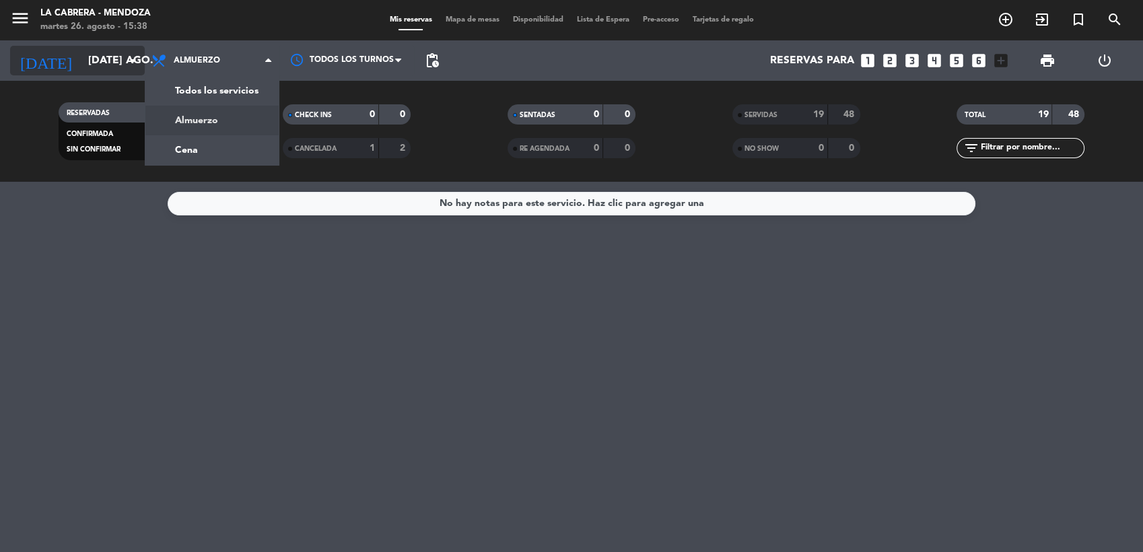
click at [116, 56] on input "[DATE] ago." at bounding box center [152, 61] width 142 height 26
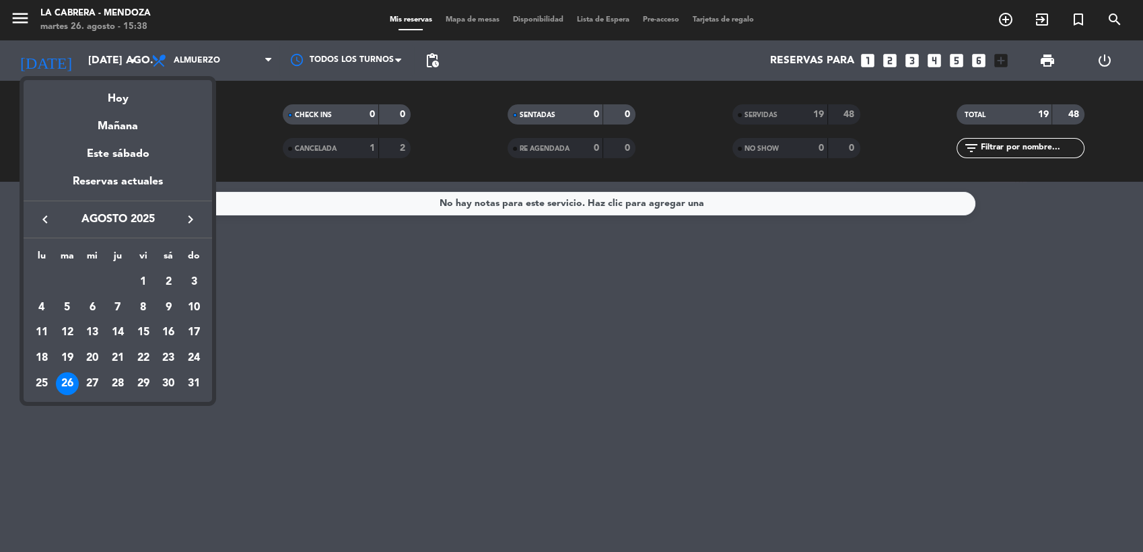
click at [189, 226] on icon "keyboard_arrow_right" at bounding box center [190, 219] width 16 height 16
click at [38, 331] on div "8" at bounding box center [41, 333] width 23 height 23
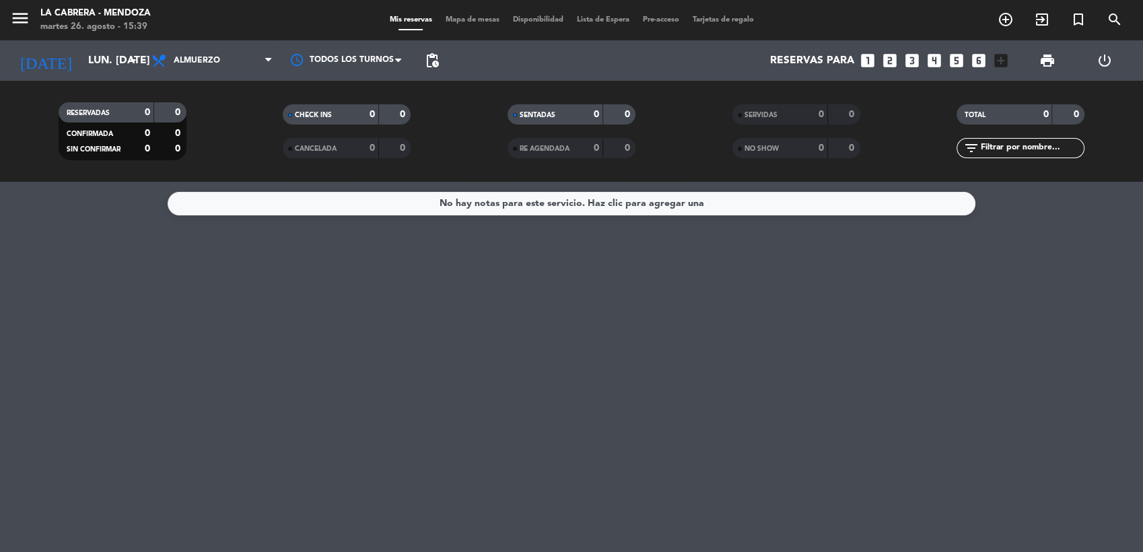
click at [388, 318] on div "No hay notas para este servicio. Haz clic para agregar una" at bounding box center [571, 367] width 1143 height 370
click at [393, 321] on div "No hay notas para este servicio. Haz clic para agregar una" at bounding box center [571, 367] width 1143 height 370
click at [396, 324] on div "No hay notas para este servicio. Haz clic para agregar una" at bounding box center [571, 367] width 1143 height 370
drag, startPoint x: 396, startPoint y: 324, endPoint x: 825, endPoint y: 372, distance: 431.6
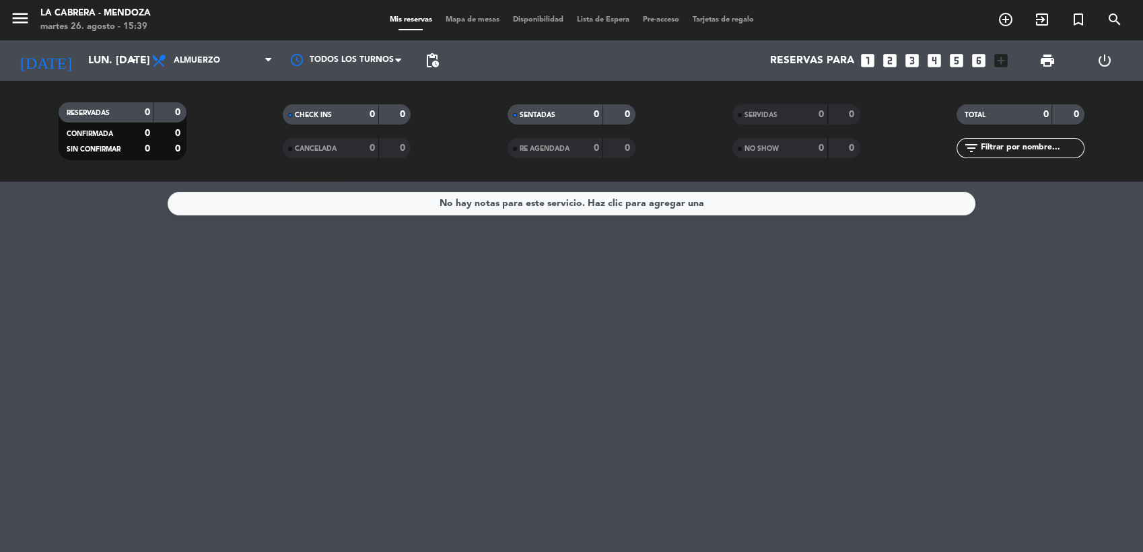
click at [825, 372] on div "No hay notas para este servicio. Haz clic para agregar una" at bounding box center [571, 367] width 1143 height 370
click at [114, 57] on input "lun. [DATE]" at bounding box center [152, 61] width 142 height 26
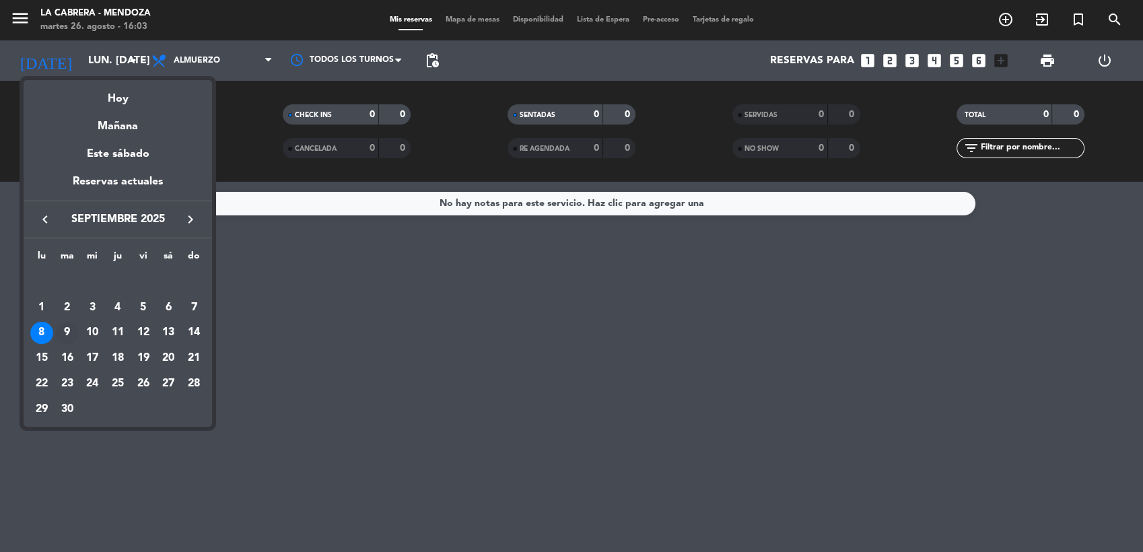
click at [68, 332] on div "9" at bounding box center [67, 333] width 23 height 23
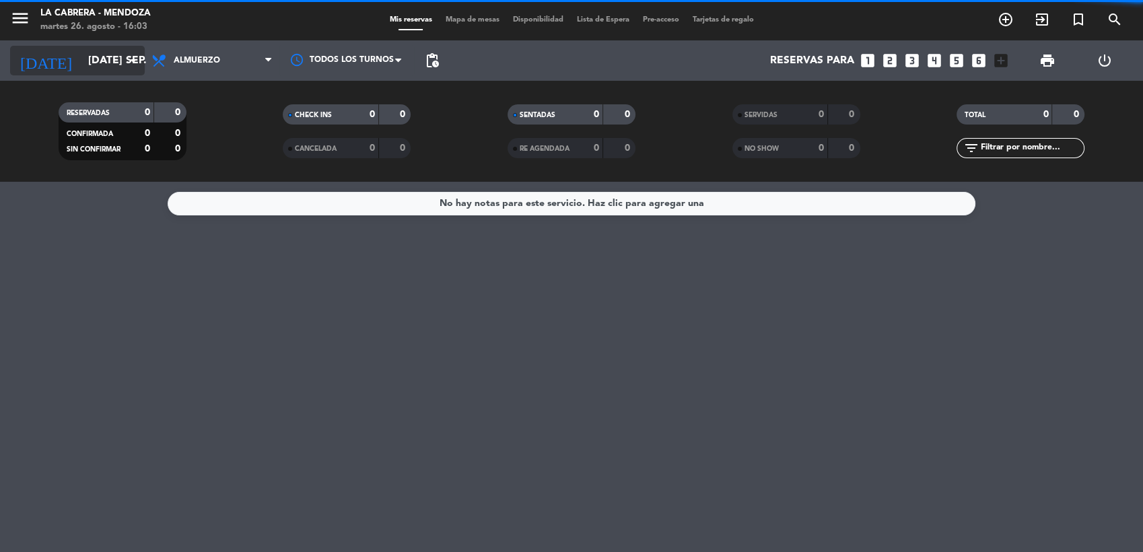
click at [131, 63] on icon "arrow_drop_down" at bounding box center [133, 61] width 16 height 16
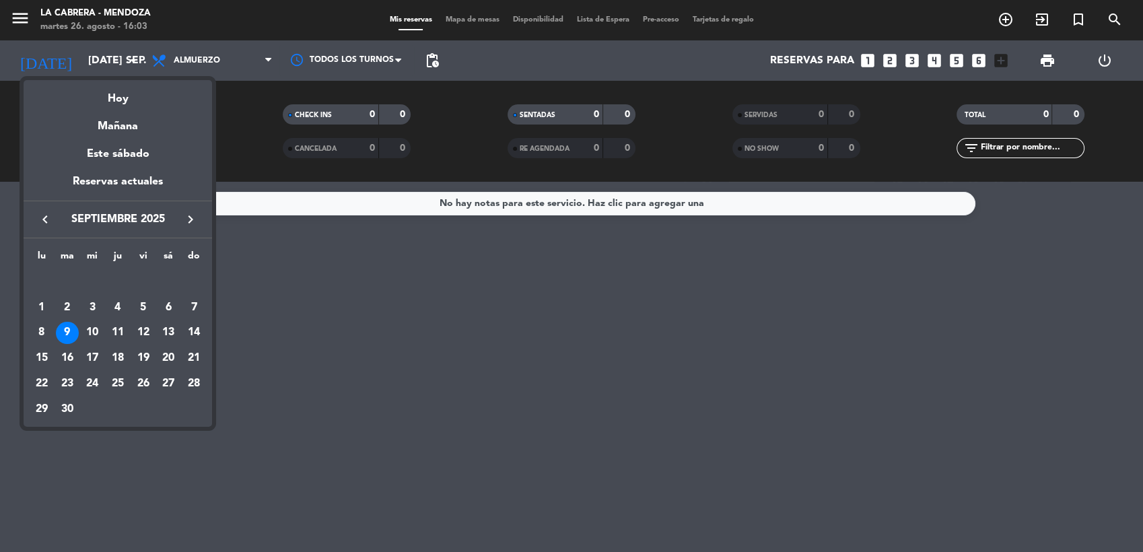
click at [42, 208] on div "keyboard_arrow_left septiembre 2025 keyboard_arrow_right" at bounding box center [118, 220] width 189 height 38
click at [44, 217] on icon "keyboard_arrow_left" at bounding box center [45, 219] width 16 height 16
click at [69, 380] on div "26" at bounding box center [67, 383] width 23 height 23
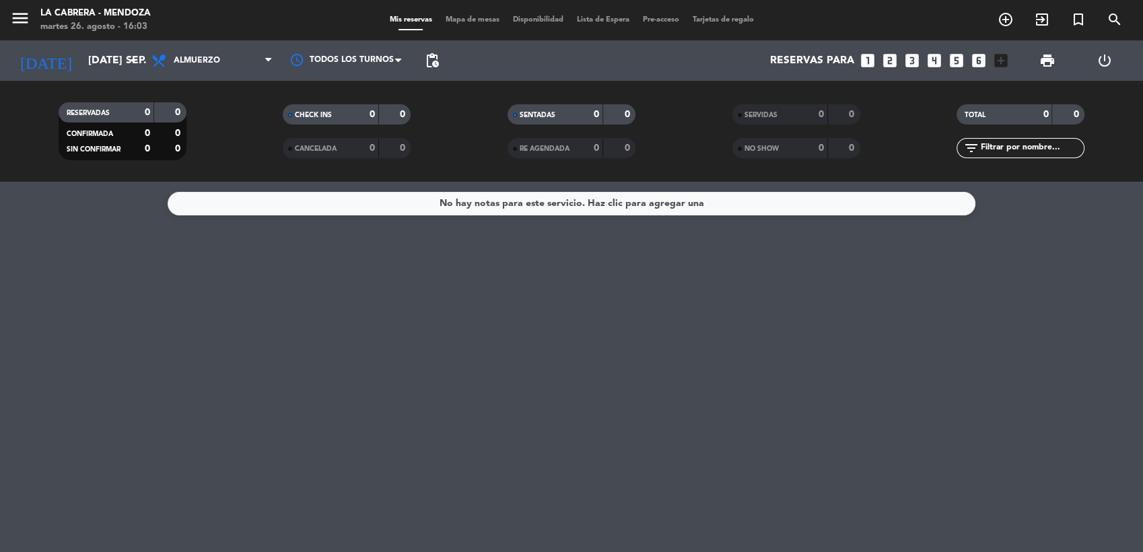
type input "[DATE] ago."
click at [1068, 283] on div "No hay notas para este servicio. Haz clic para agregar una" at bounding box center [571, 367] width 1143 height 370
click at [273, 331] on div "No hay notas para este servicio. Haz clic para agregar una" at bounding box center [571, 367] width 1143 height 370
click at [168, 302] on div "No hay notas para este servicio. Haz clic para agregar una" at bounding box center [571, 367] width 1143 height 370
